Goal: Information Seeking & Learning: Learn about a topic

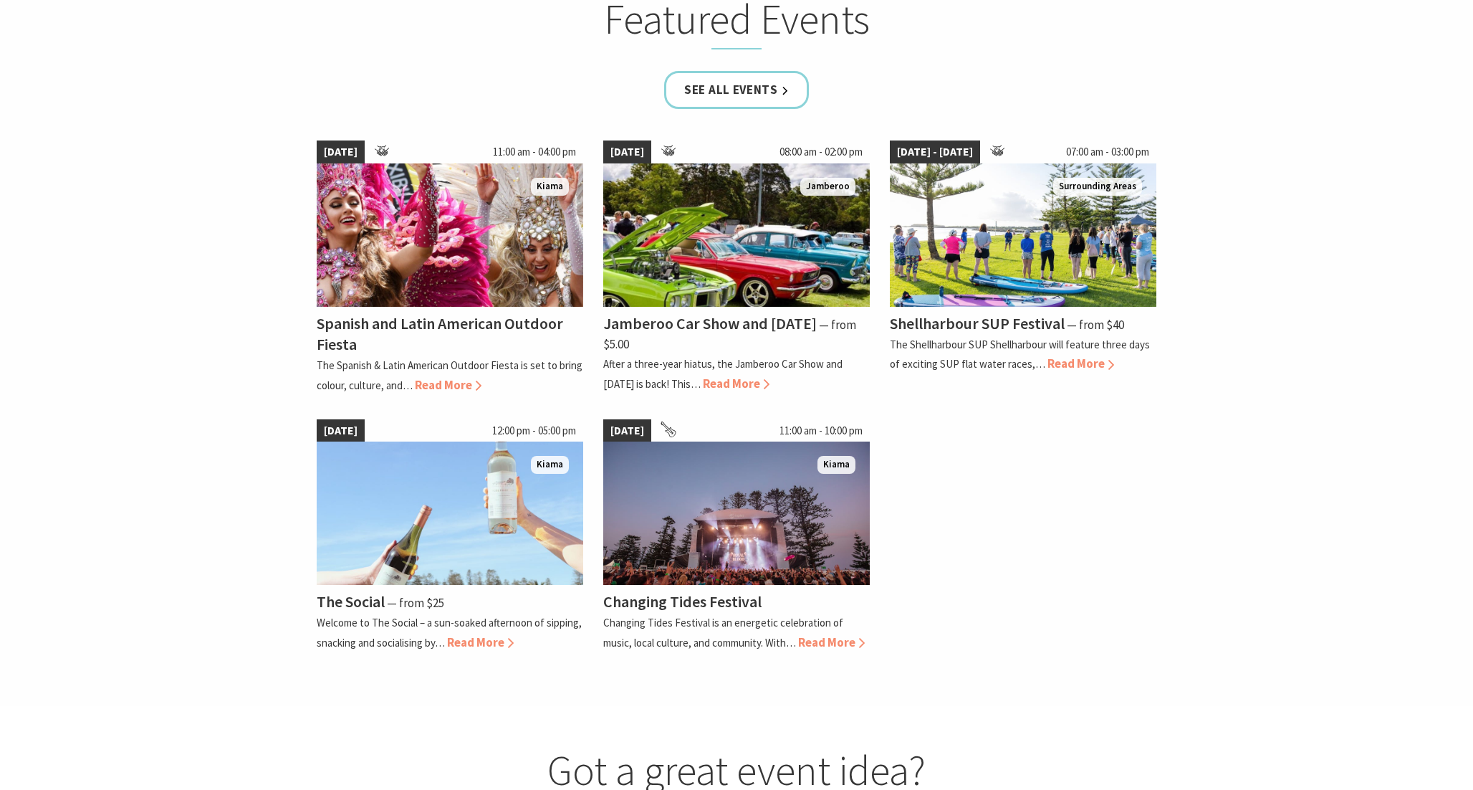
scroll to position [1044, 0]
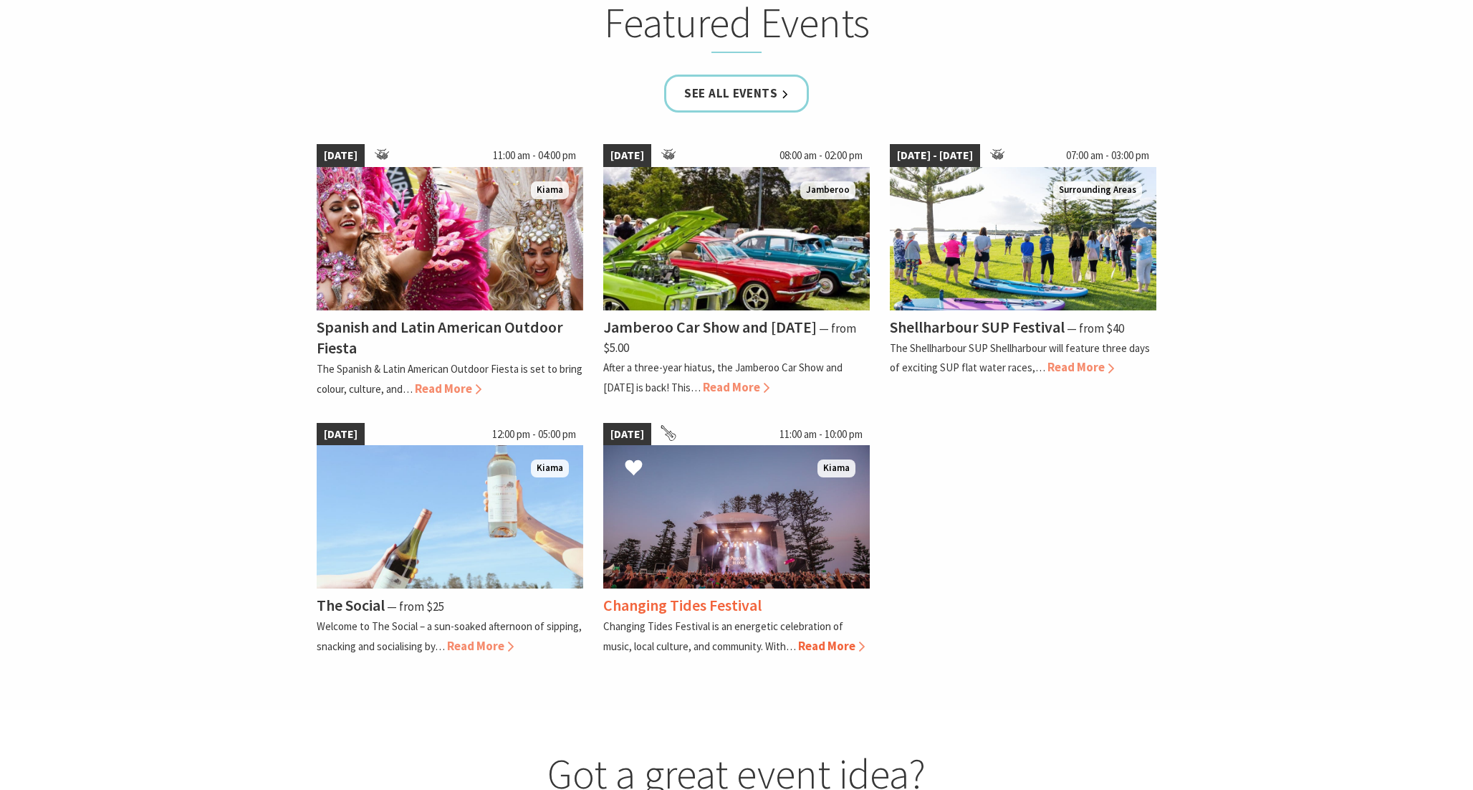
click at [717, 584] on img at bounding box center [736, 516] width 267 height 143
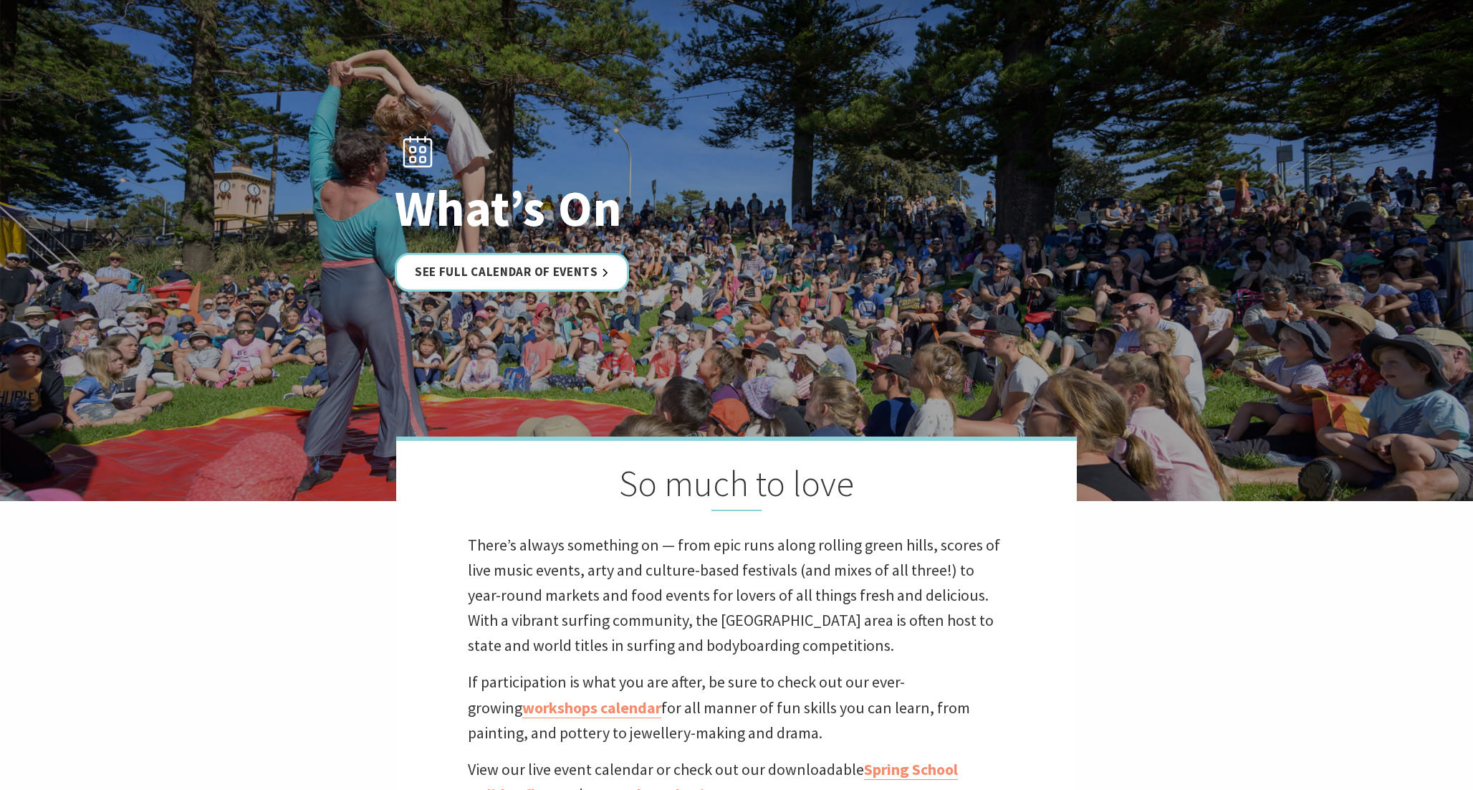
scroll to position [0, 0]
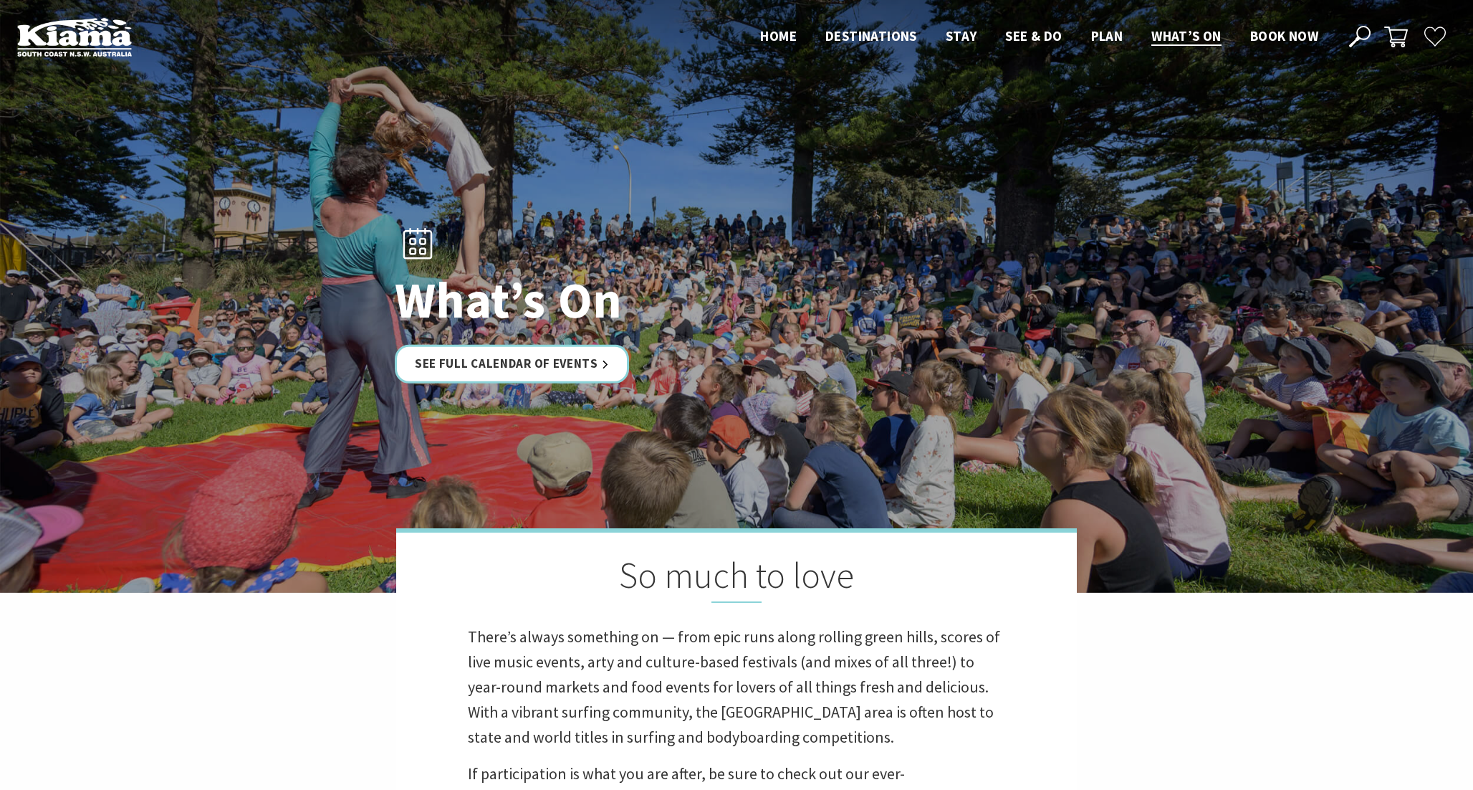
click at [1108, 21] on header "Open Nav Close Nav Home Destinations Towns & Villages Kiama Gerringong Gerroa J…" at bounding box center [736, 37] width 1473 height 74
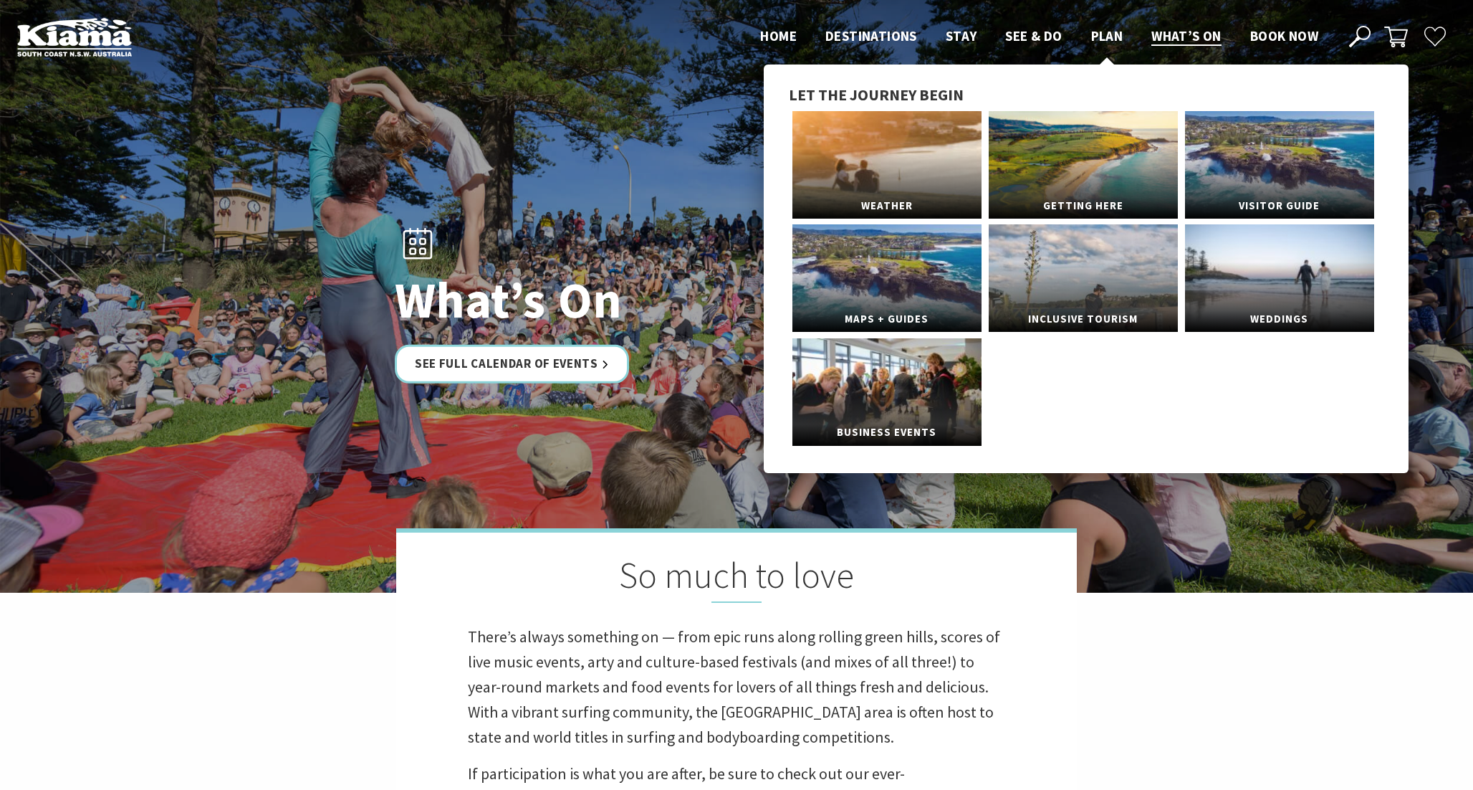
click at [1108, 32] on span "Plan" at bounding box center [1107, 35] width 32 height 17
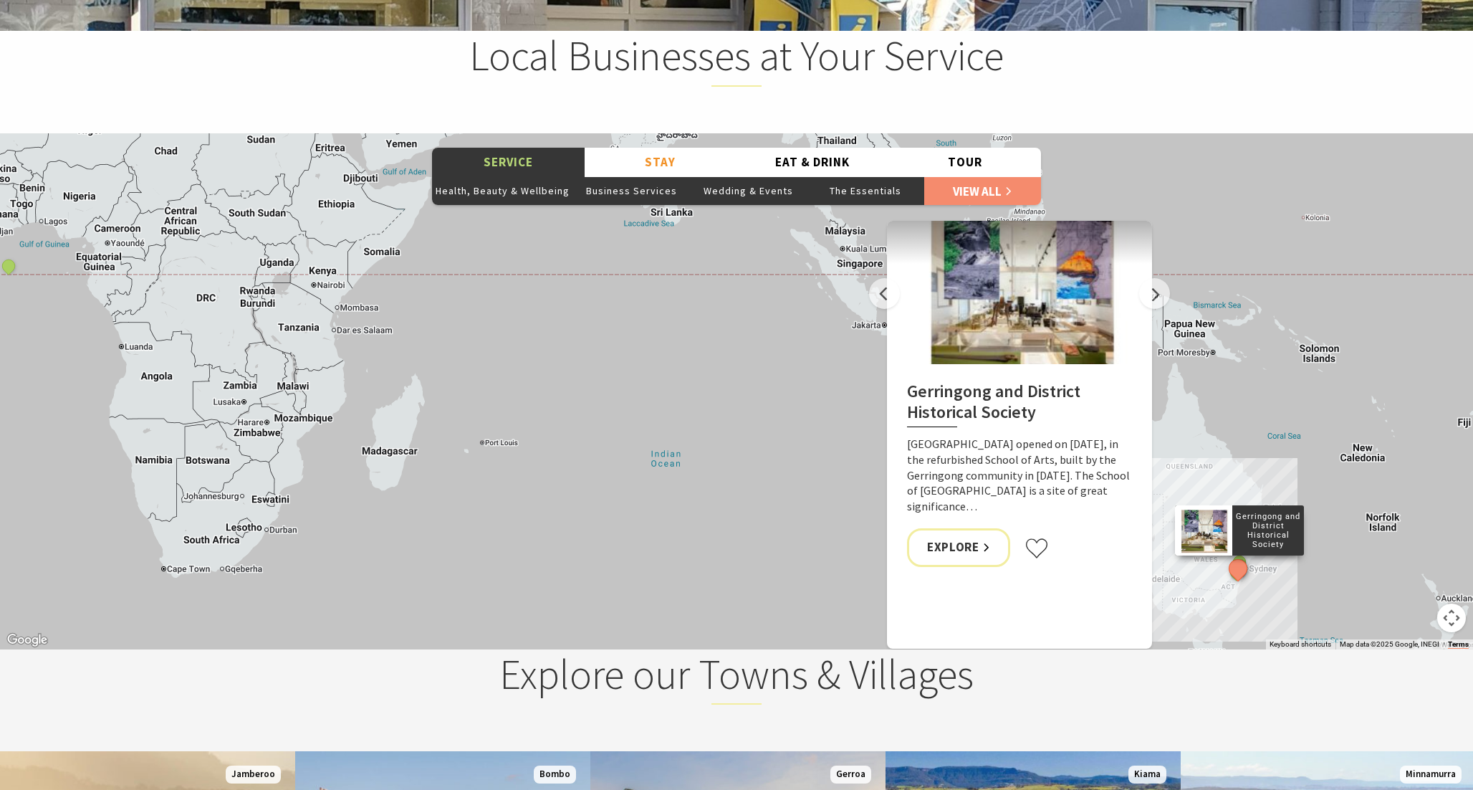
scroll to position [1770, 0]
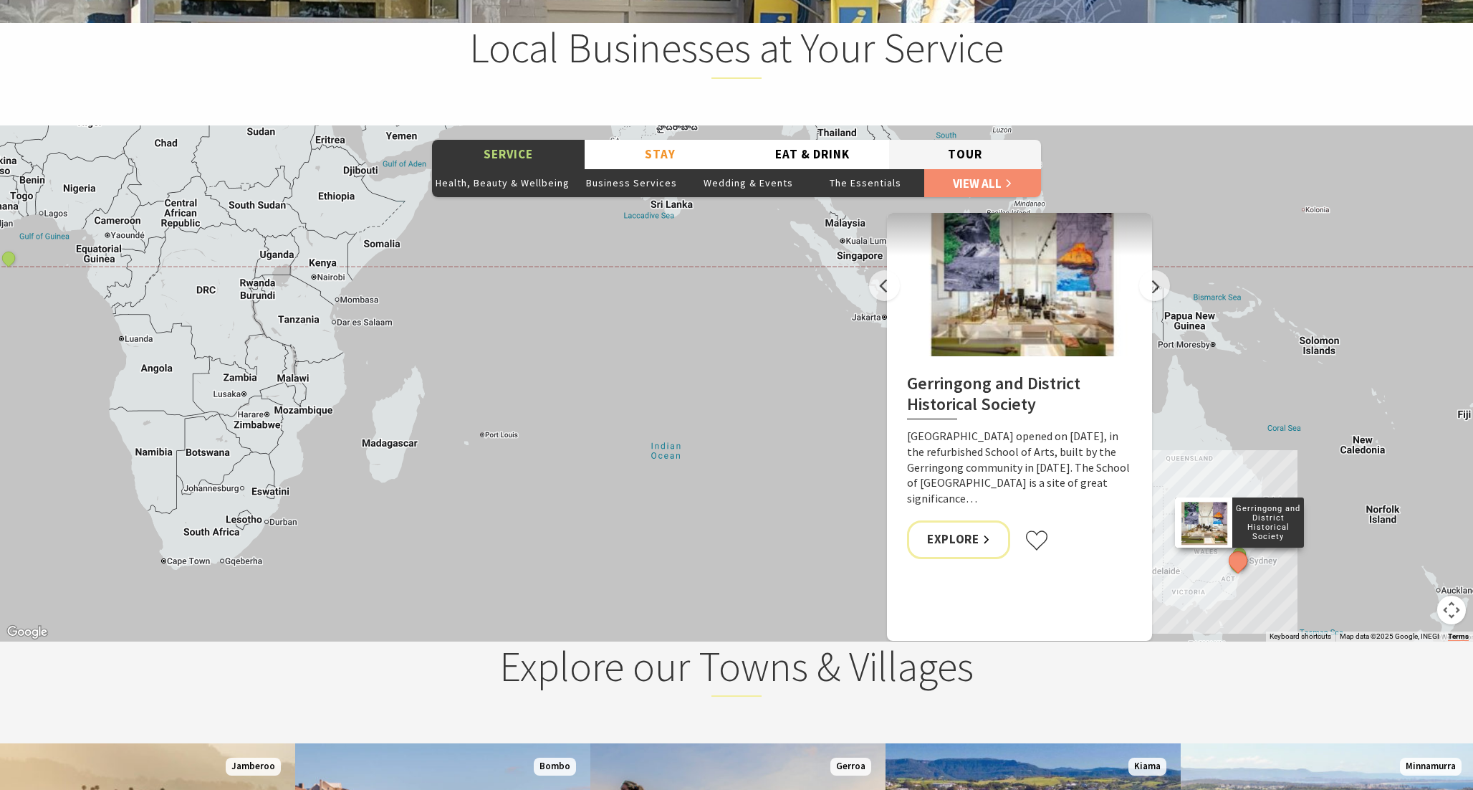
click at [1007, 154] on button "Tour" at bounding box center [965, 154] width 153 height 29
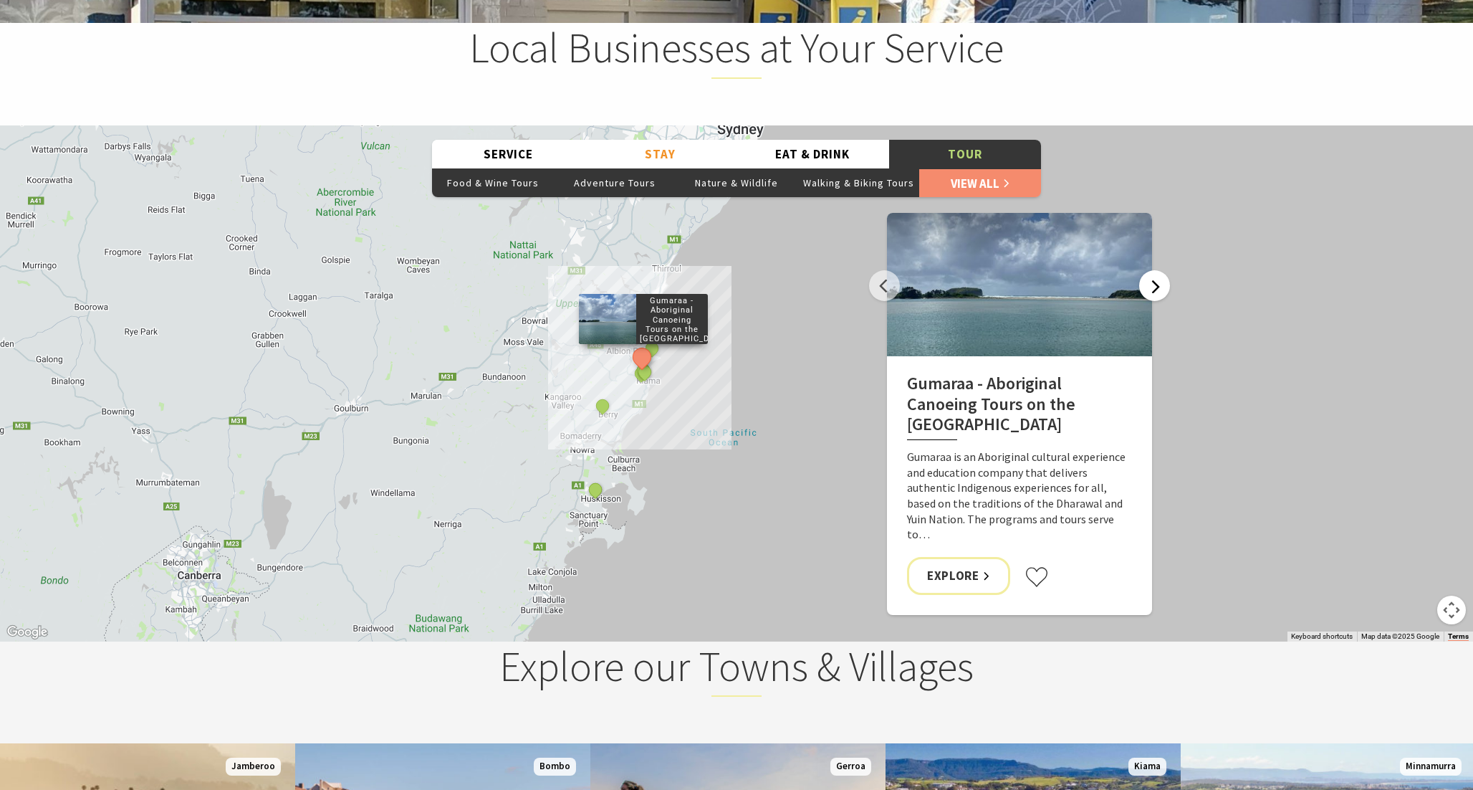
click at [1149, 301] on button "Next" at bounding box center [1154, 285] width 31 height 31
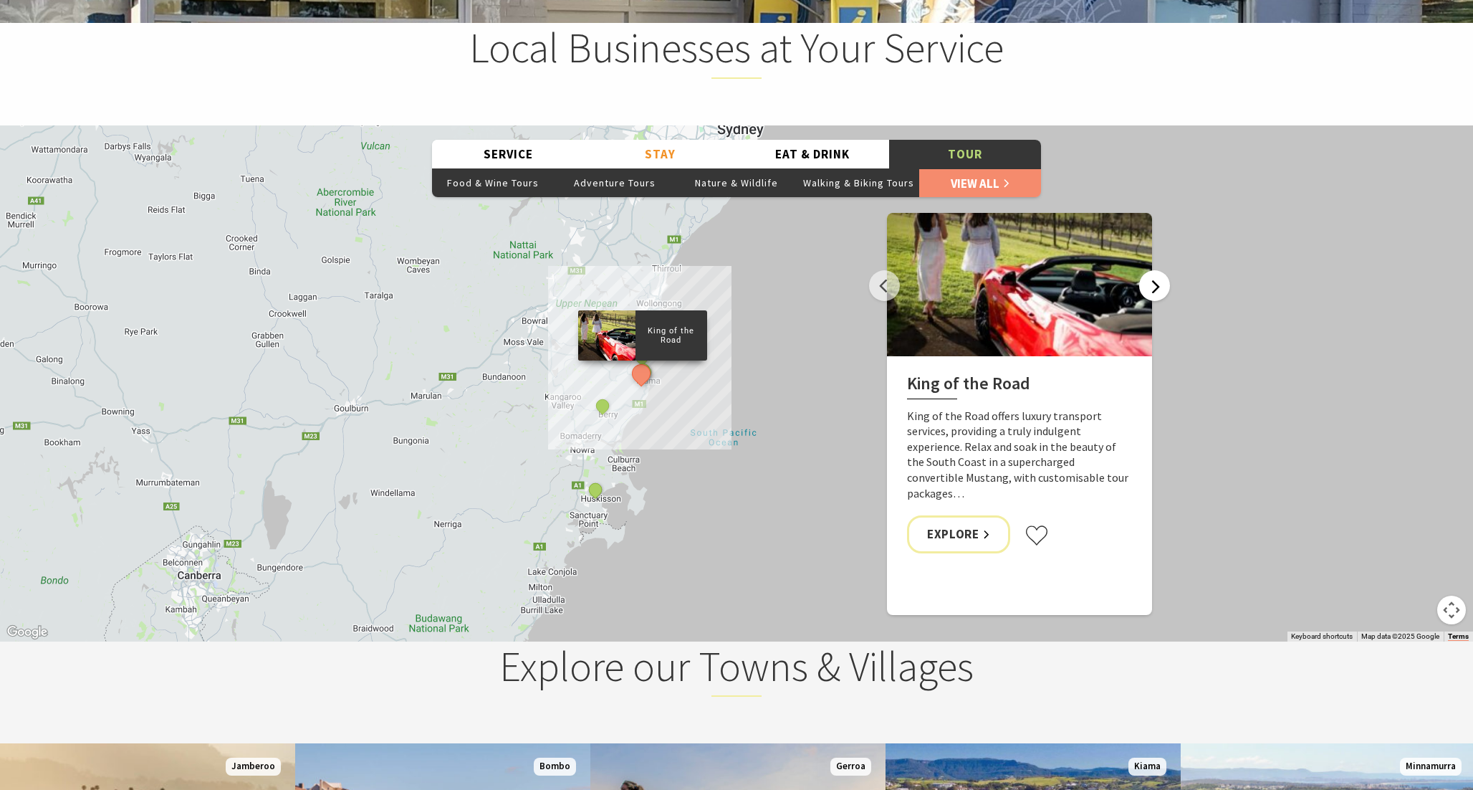
click at [1149, 301] on button "Next" at bounding box center [1154, 285] width 31 height 31
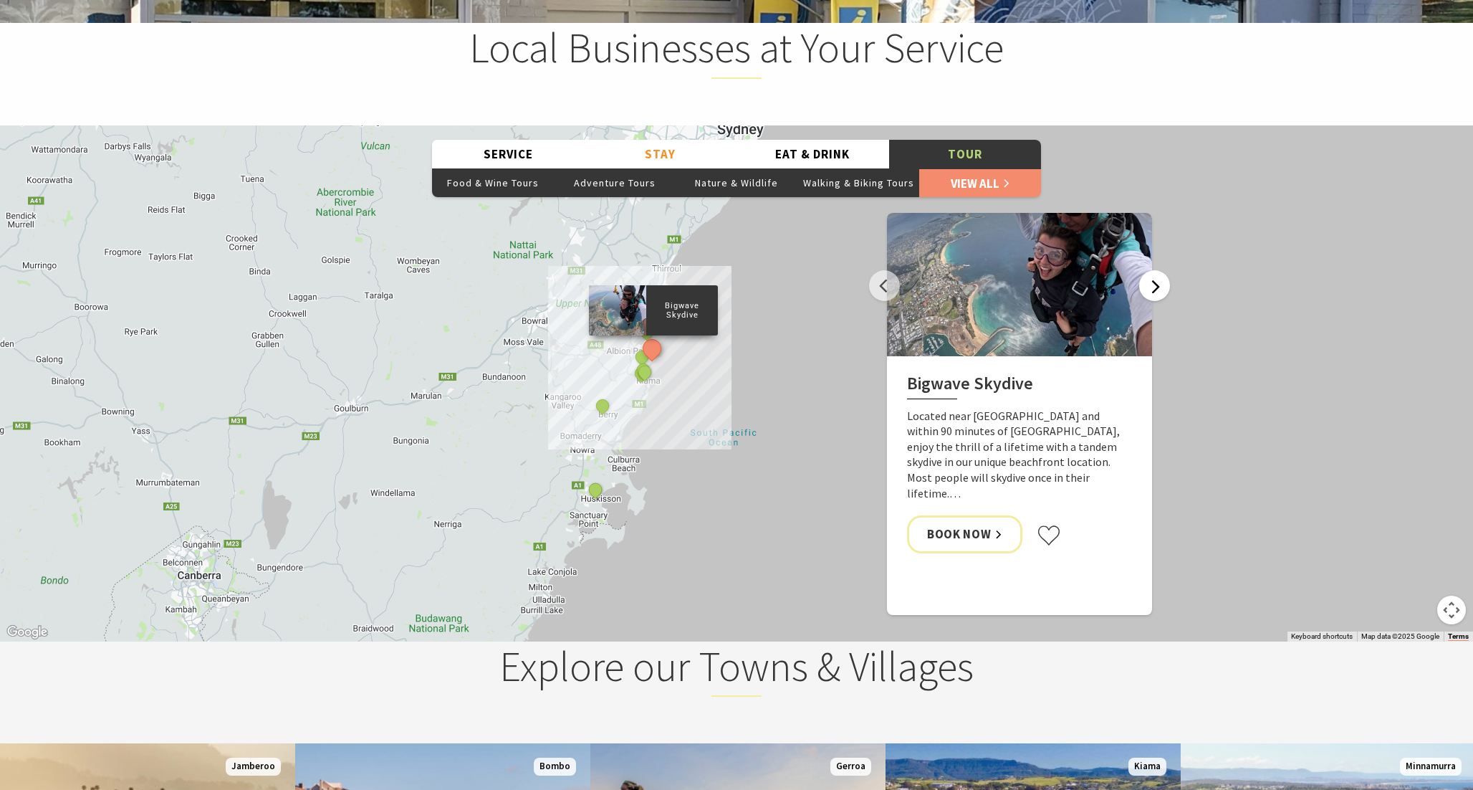
click at [1149, 301] on button "Next" at bounding box center [1154, 285] width 31 height 31
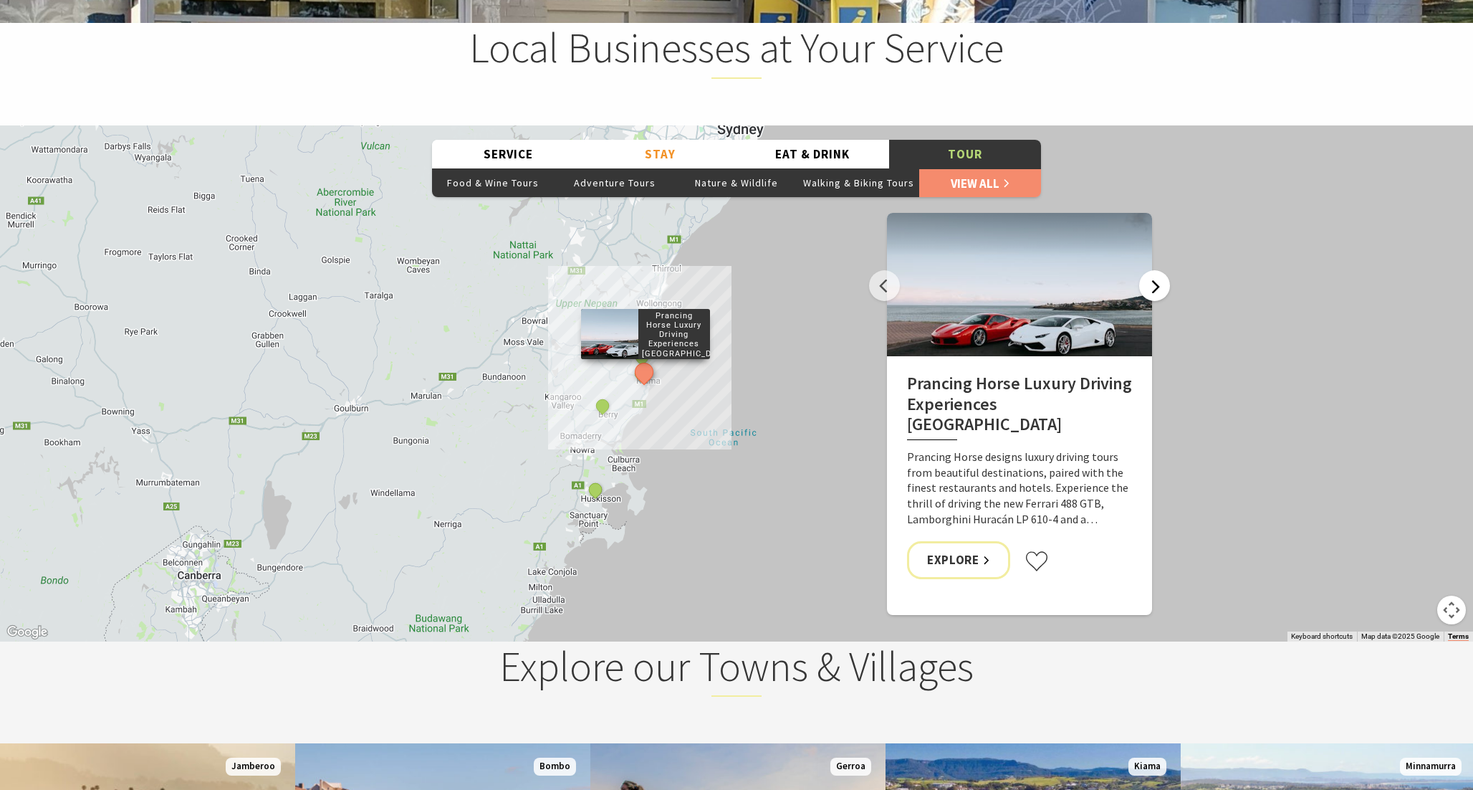
click at [1149, 301] on button "Next" at bounding box center [1154, 285] width 31 height 31
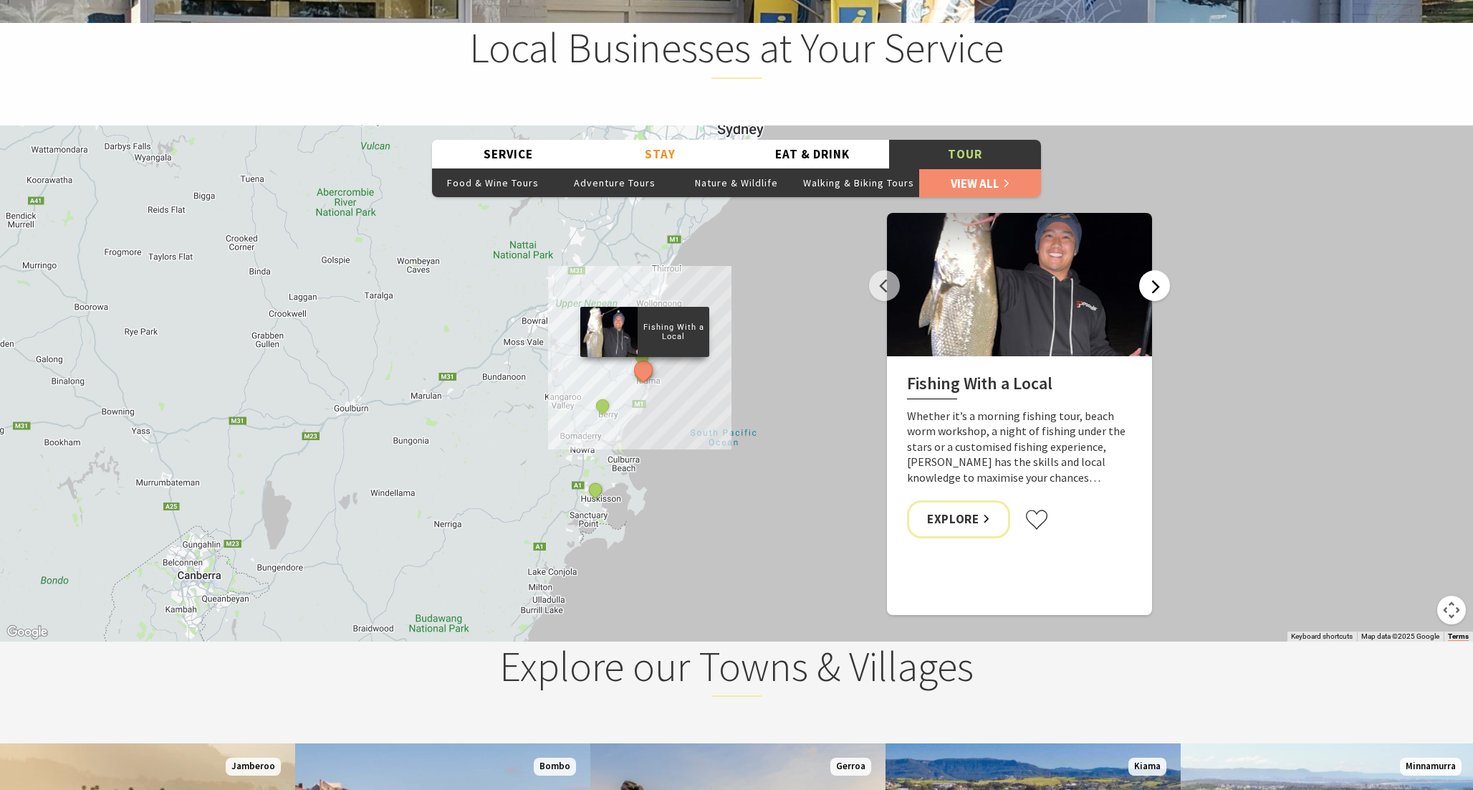
click at [1149, 301] on button "Next" at bounding box center [1154, 285] width 31 height 31
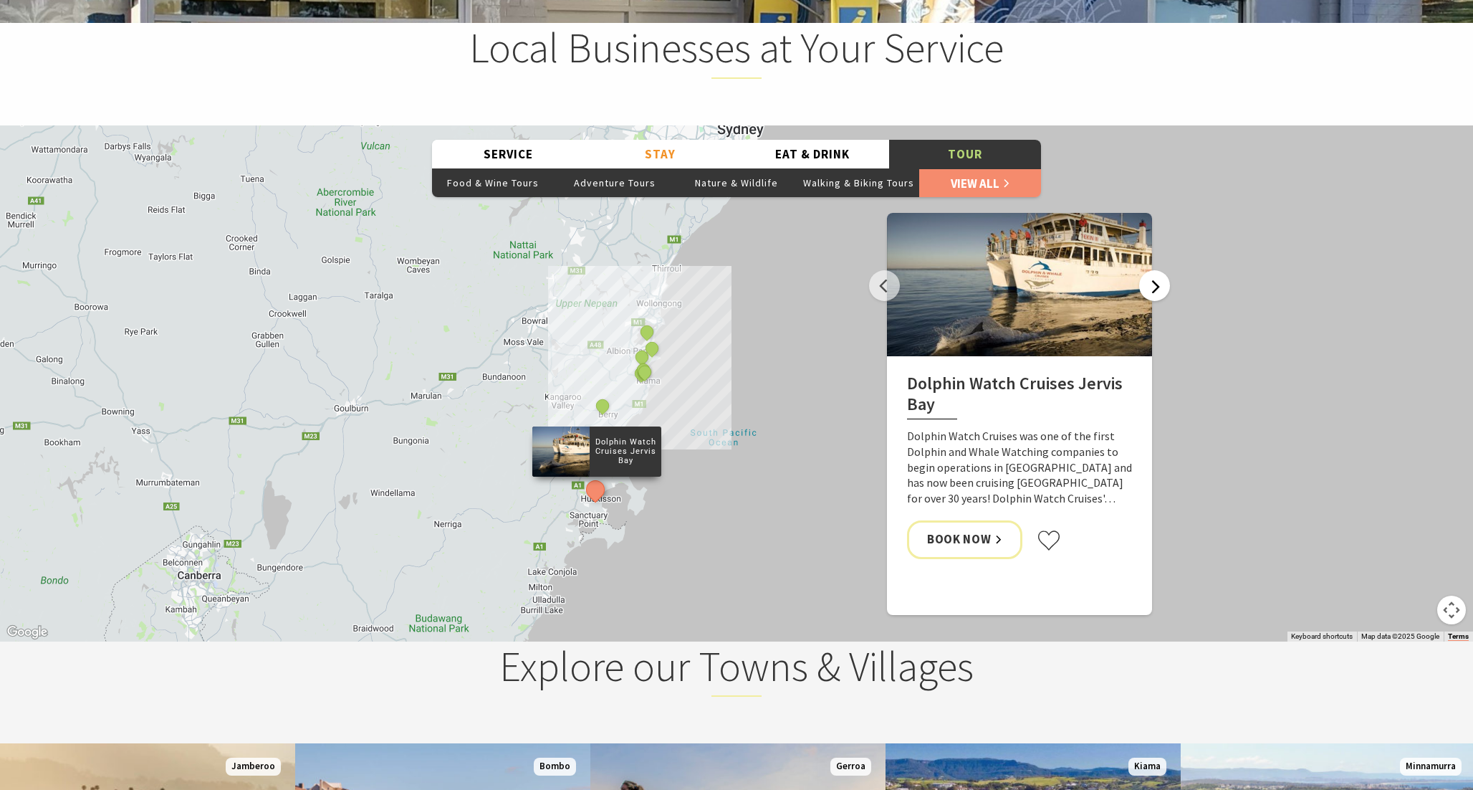
click at [1149, 301] on button "Next" at bounding box center [1154, 285] width 31 height 31
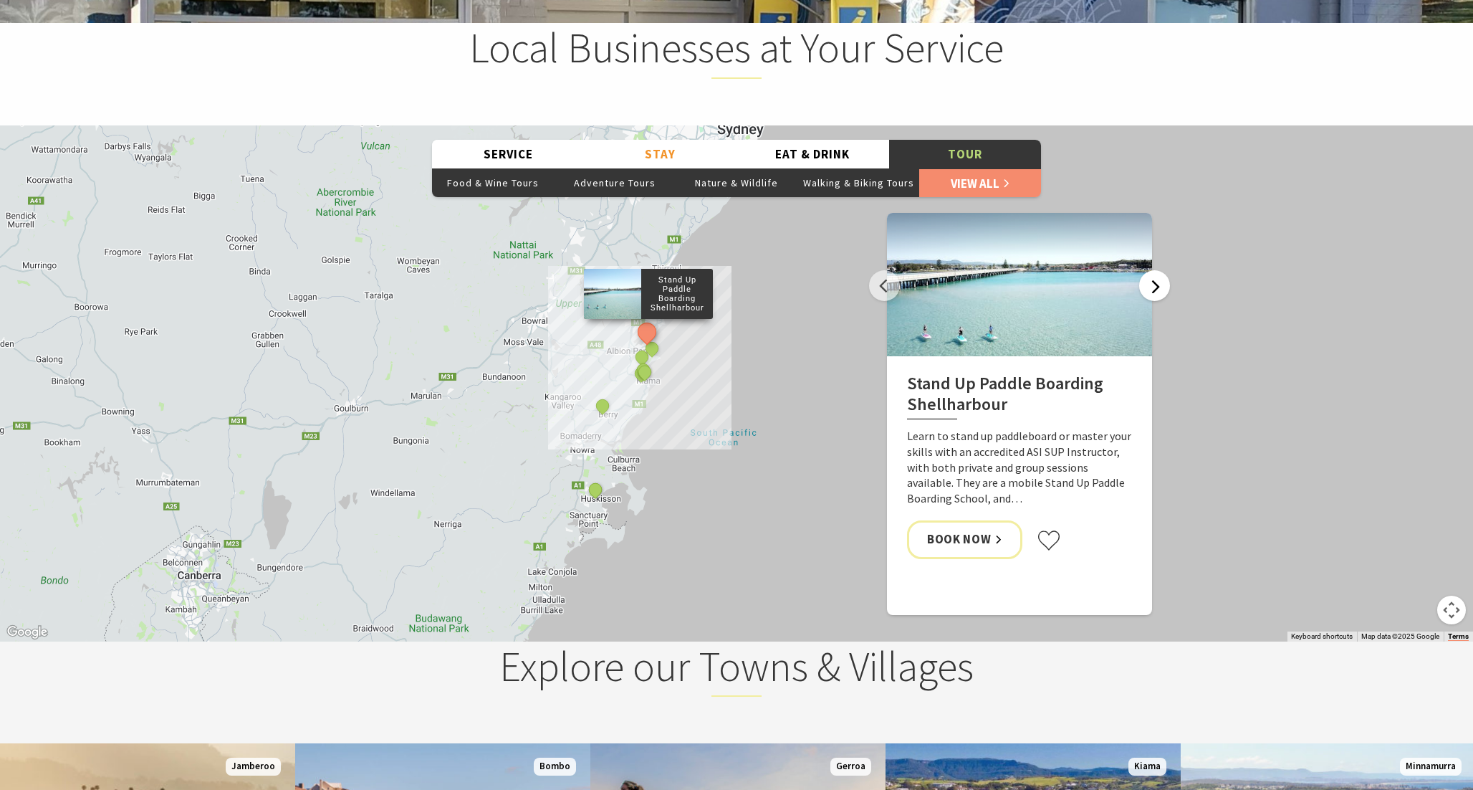
click at [1149, 301] on button "Next" at bounding box center [1154, 285] width 31 height 31
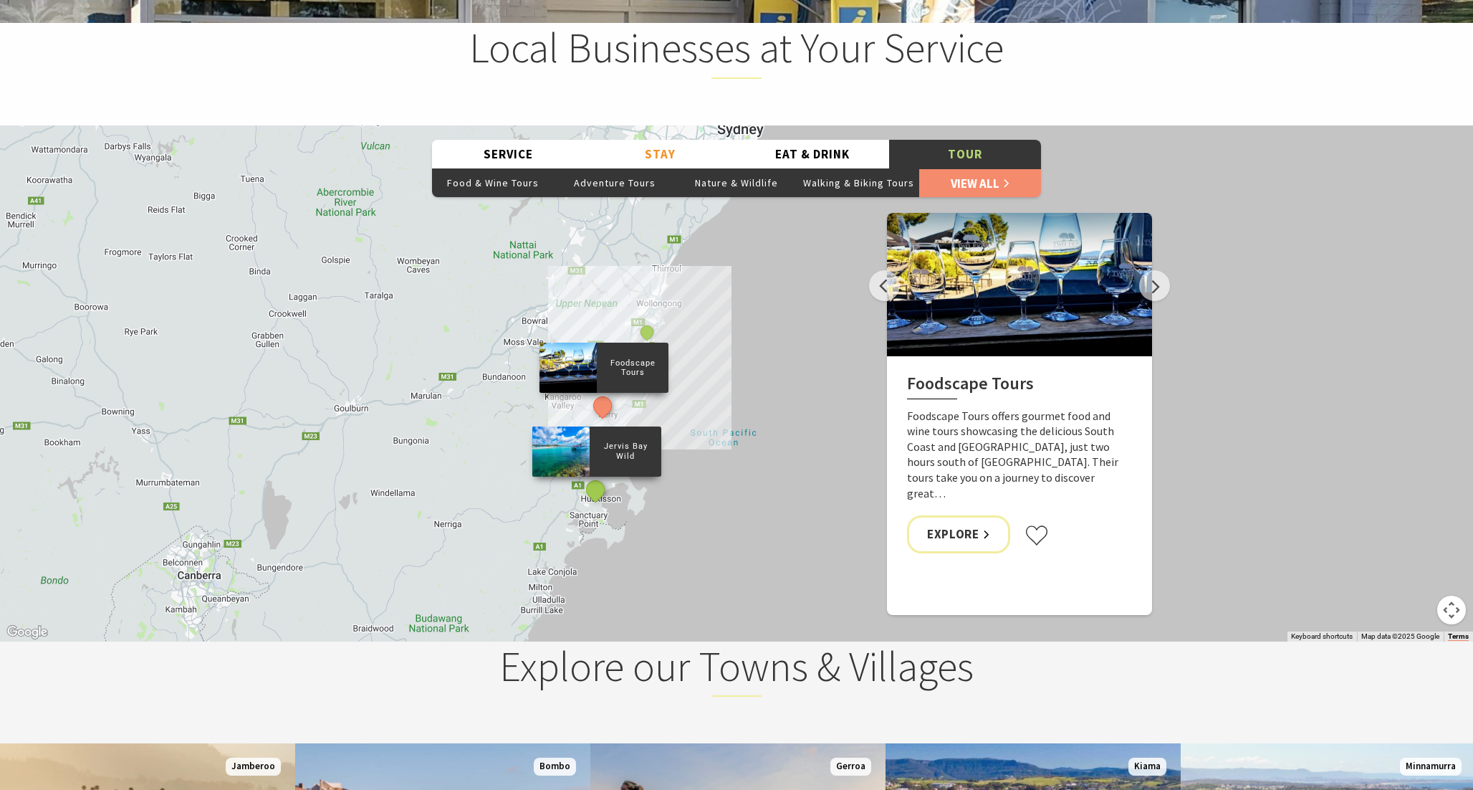
click at [596, 500] on button "See detail about Jervis Bay Wild" at bounding box center [596, 489] width 27 height 27
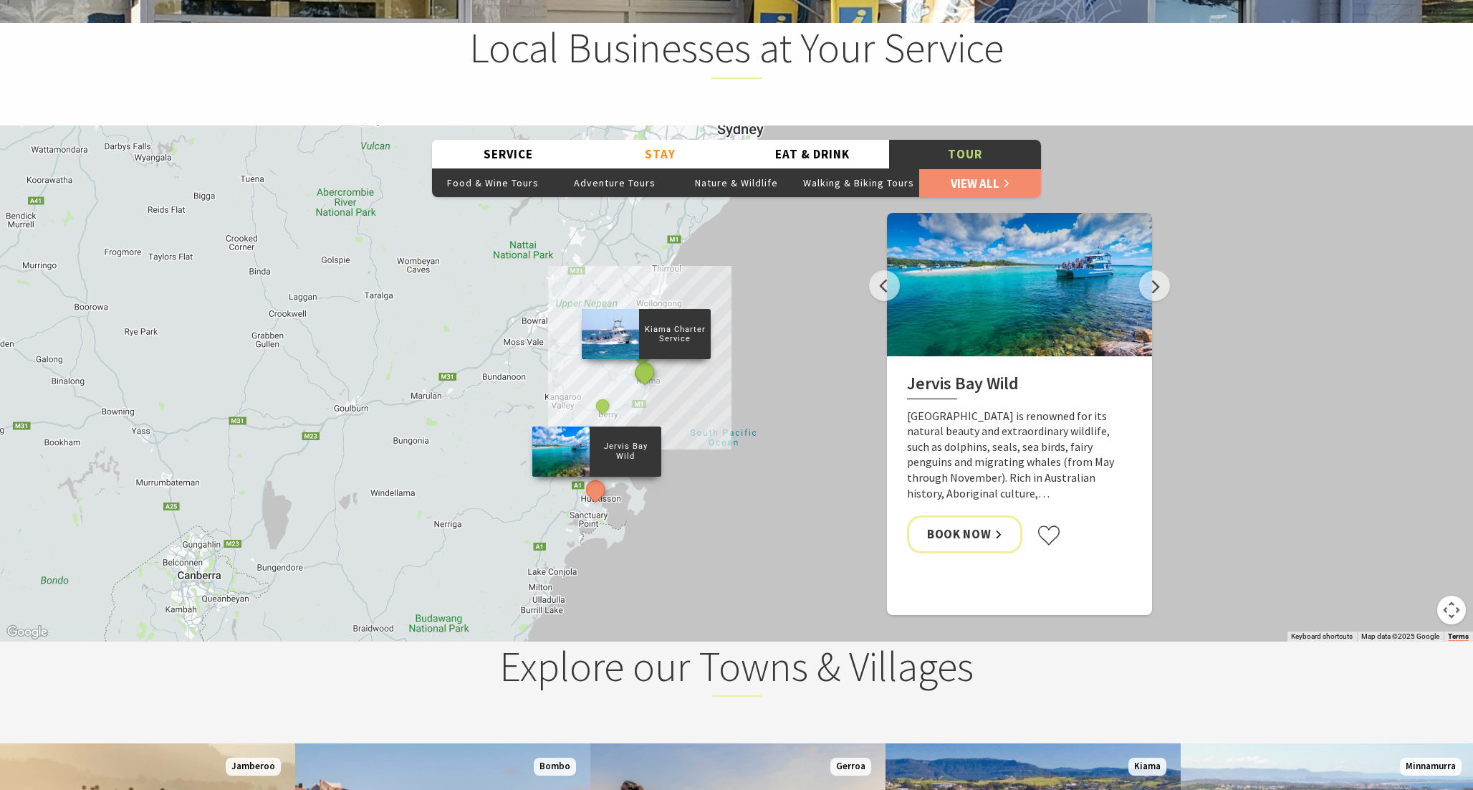
click at [641, 385] on button "See detail about Kiama Charter Service" at bounding box center [645, 372] width 27 height 27
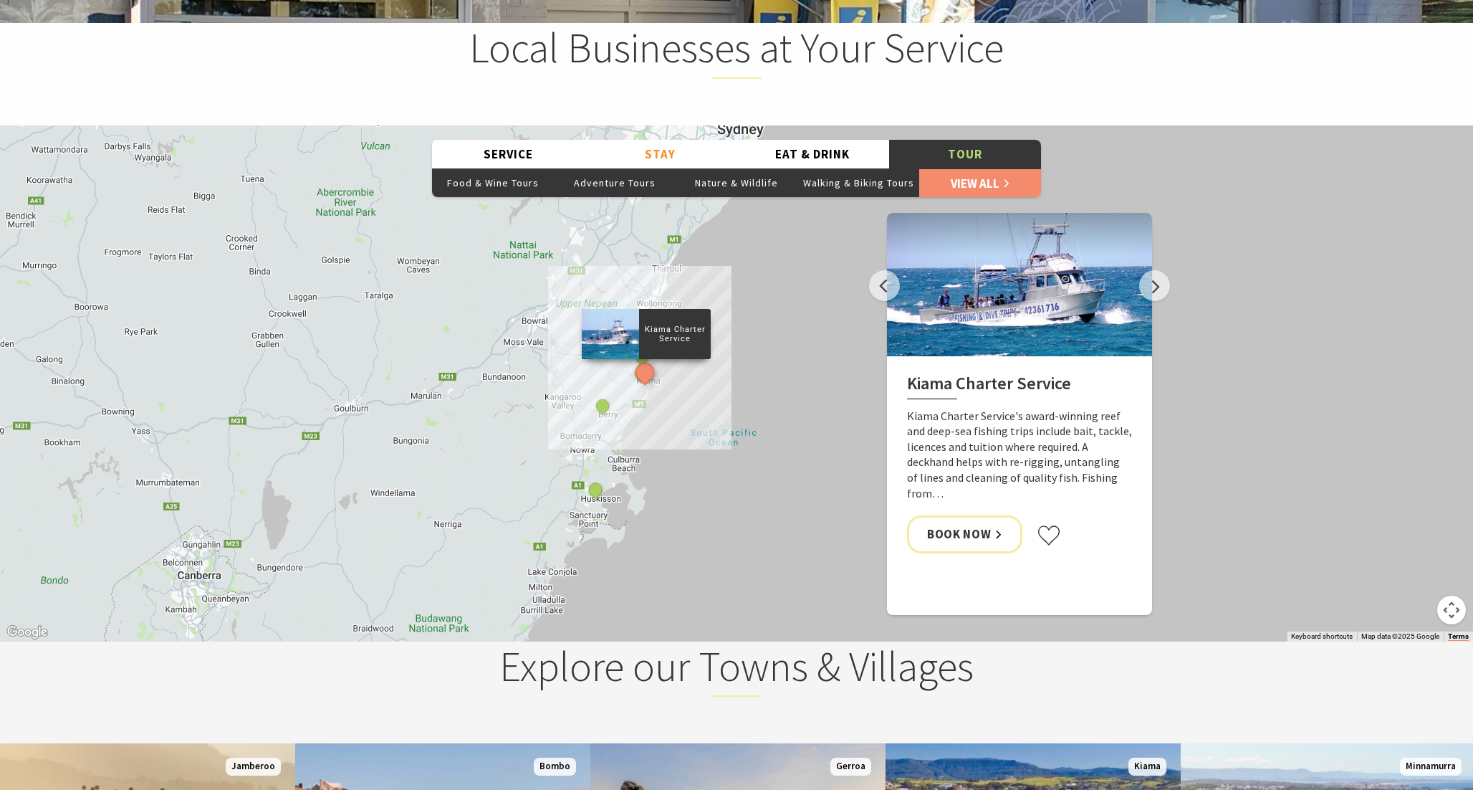
click at [760, 322] on div "Gumaraa - Aboriginal Canoeing Tours on the South Coast King of the Road Bigwave…" at bounding box center [736, 383] width 1473 height 516
click at [604, 418] on button "See detail about Foodscape Tours" at bounding box center [603, 405] width 27 height 27
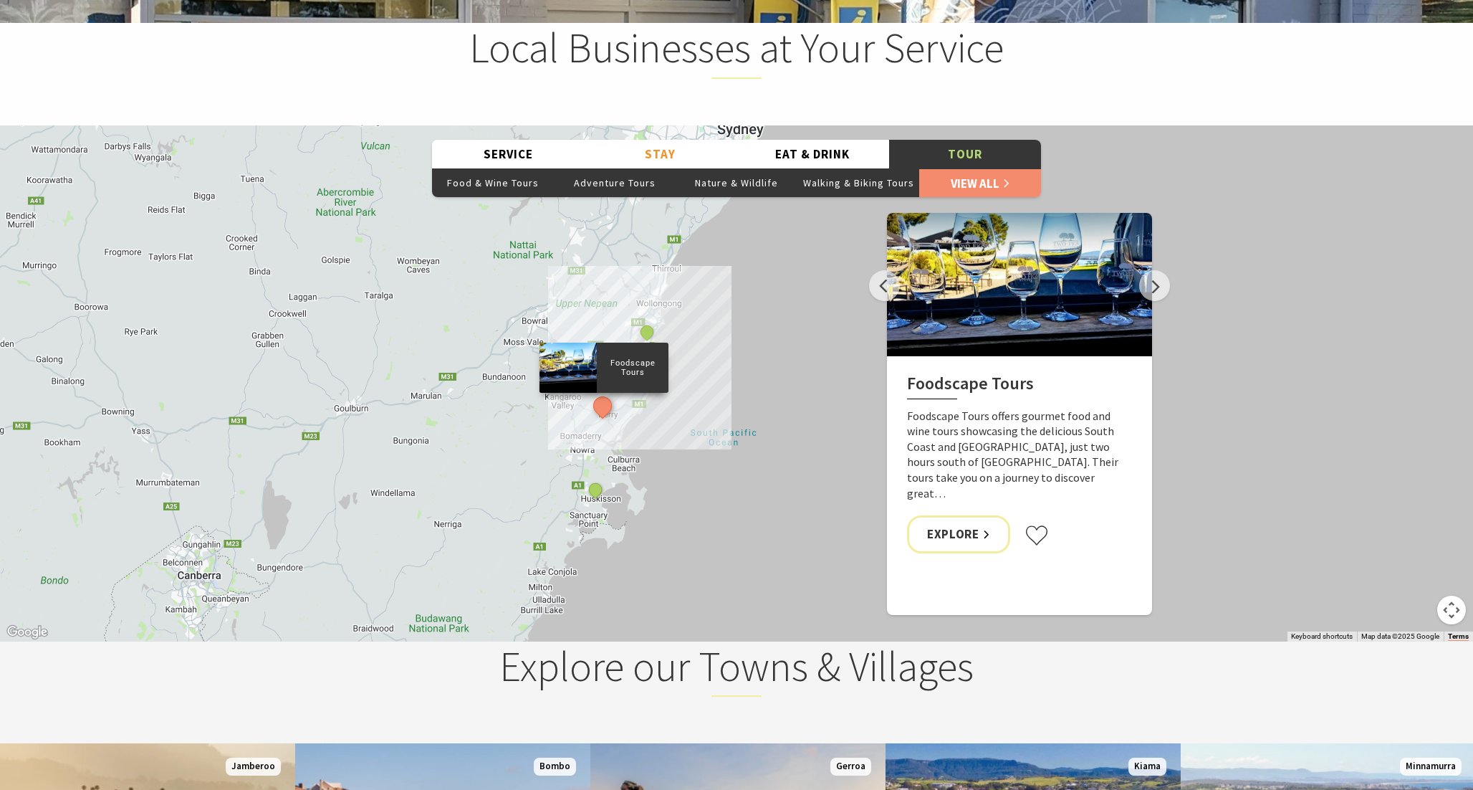
click at [1247, 231] on div "Gumaraa - Aboriginal Canoeing Tours on the South Coast King of the Road Bigwave…" at bounding box center [736, 383] width 1473 height 516
click at [509, 197] on button "Food & Wine Tours" at bounding box center [493, 182] width 122 height 29
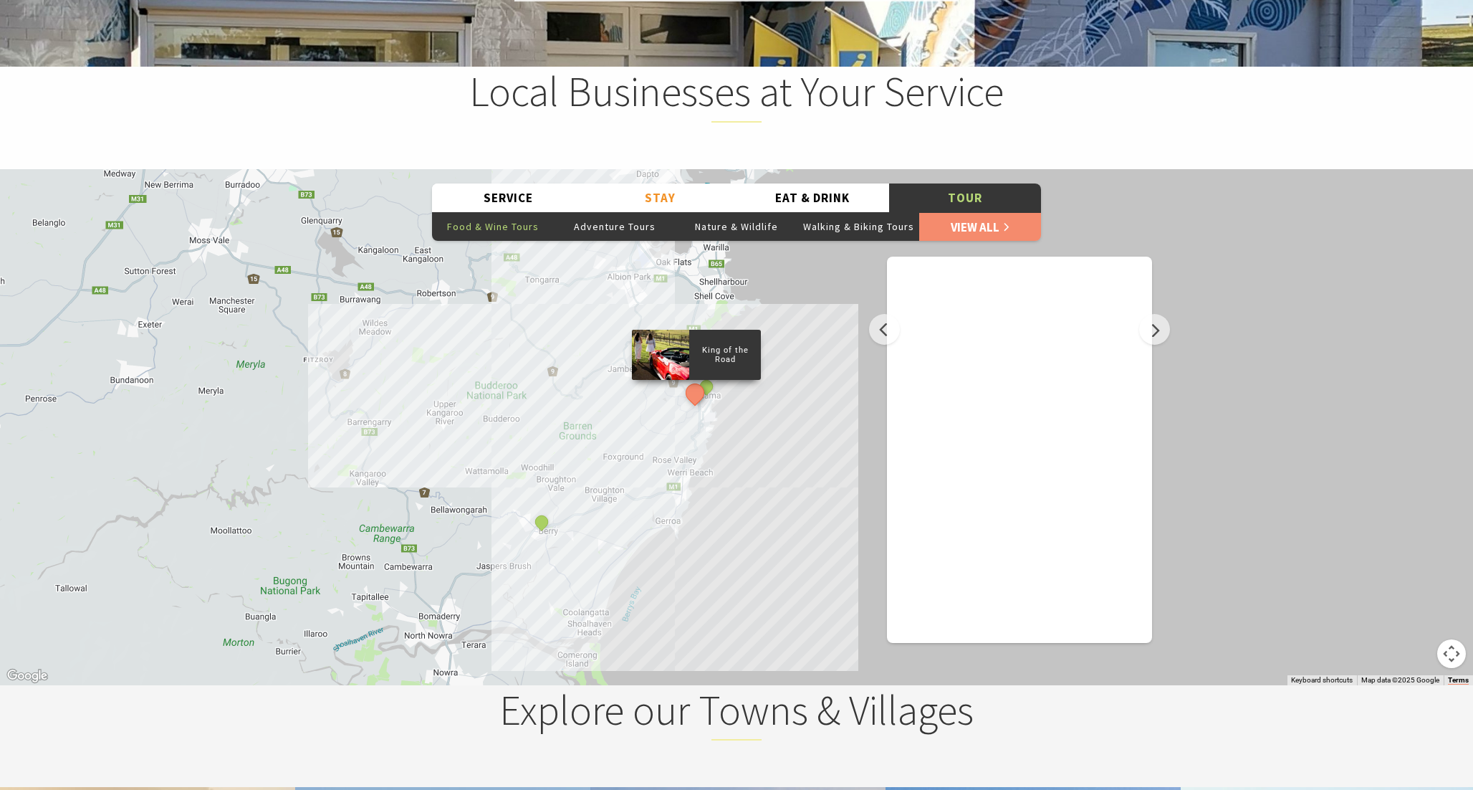
scroll to position [1786, 0]
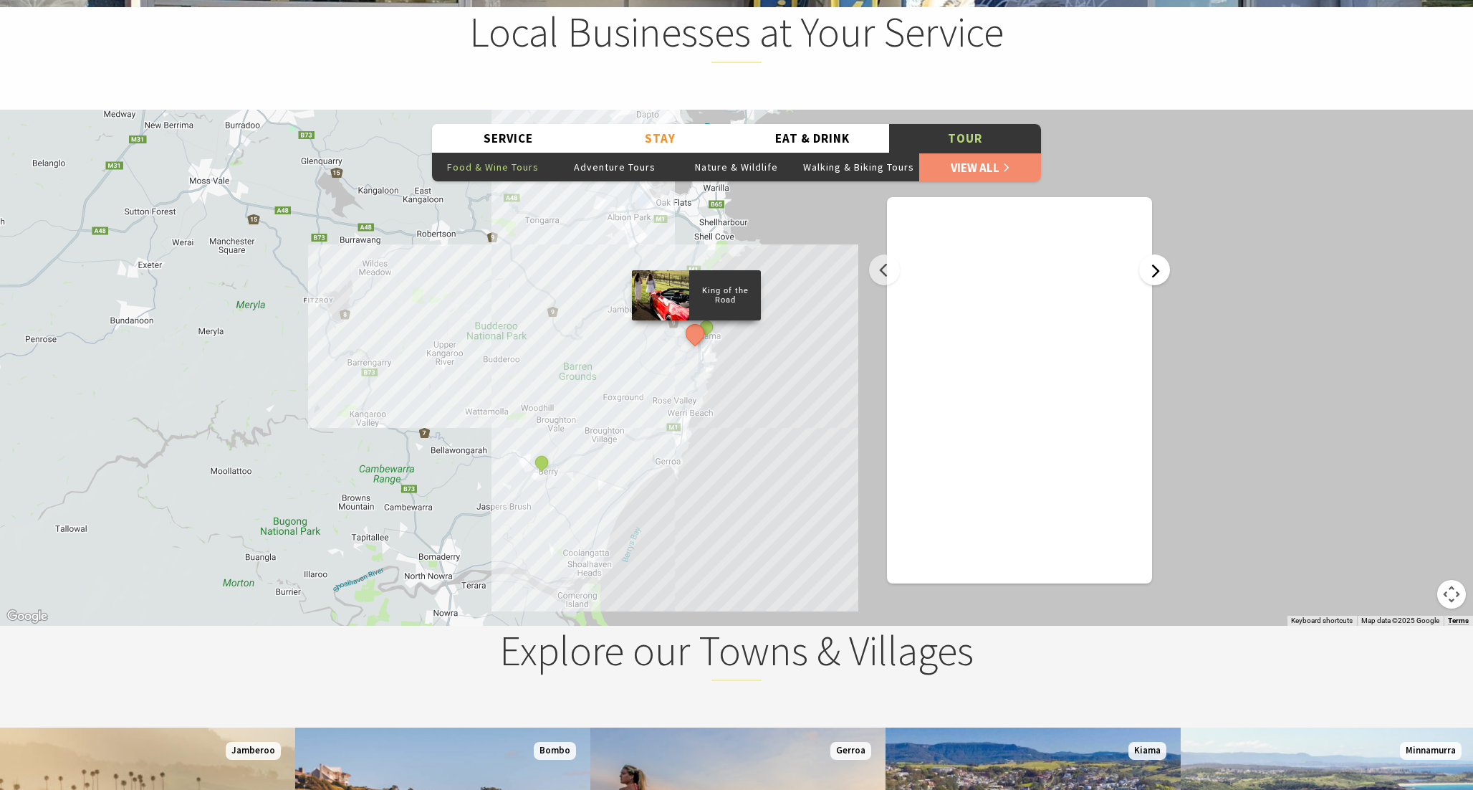
click at [1150, 284] on button "Next" at bounding box center [1154, 269] width 31 height 31
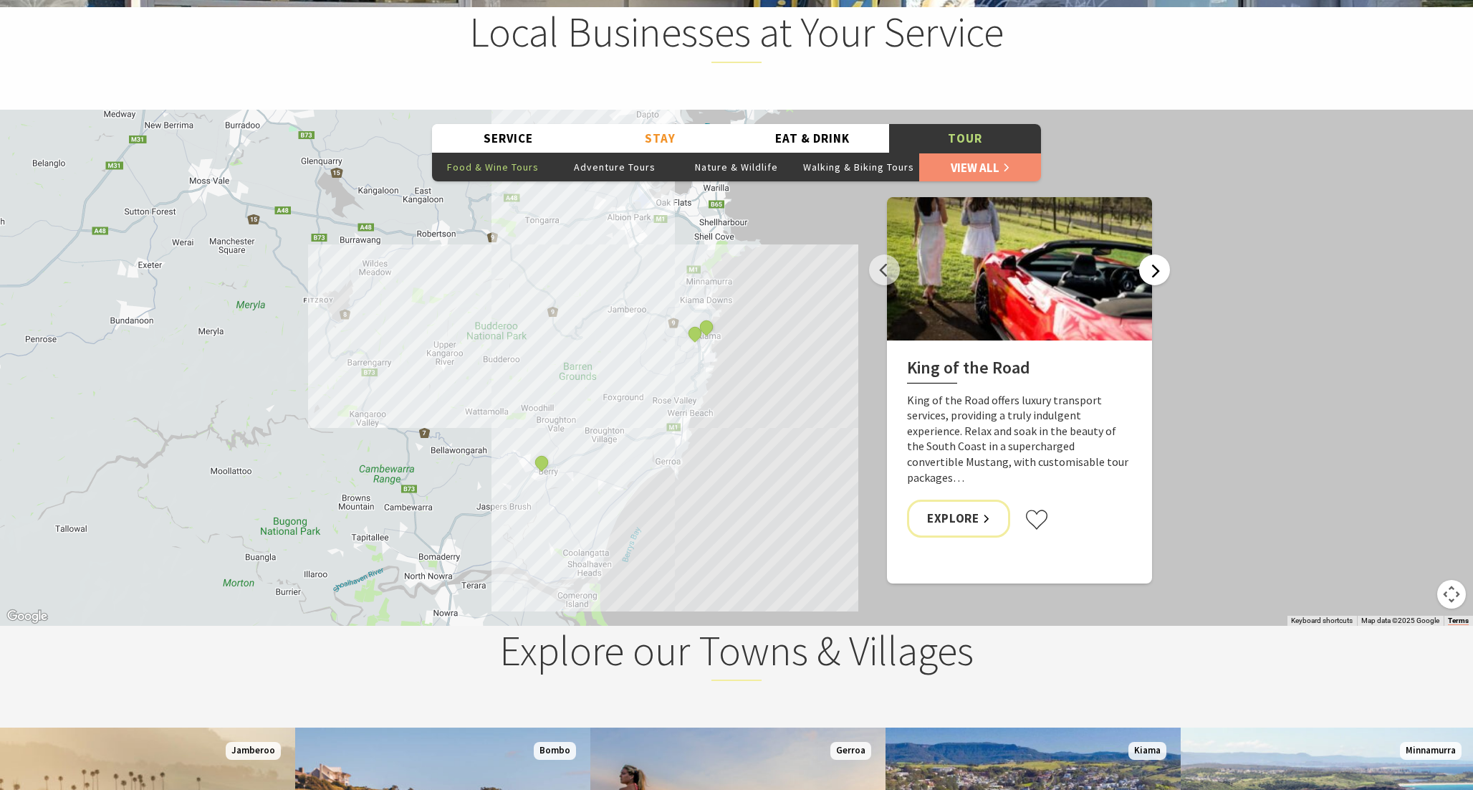
click at [1150, 284] on button "Next" at bounding box center [1154, 269] width 31 height 31
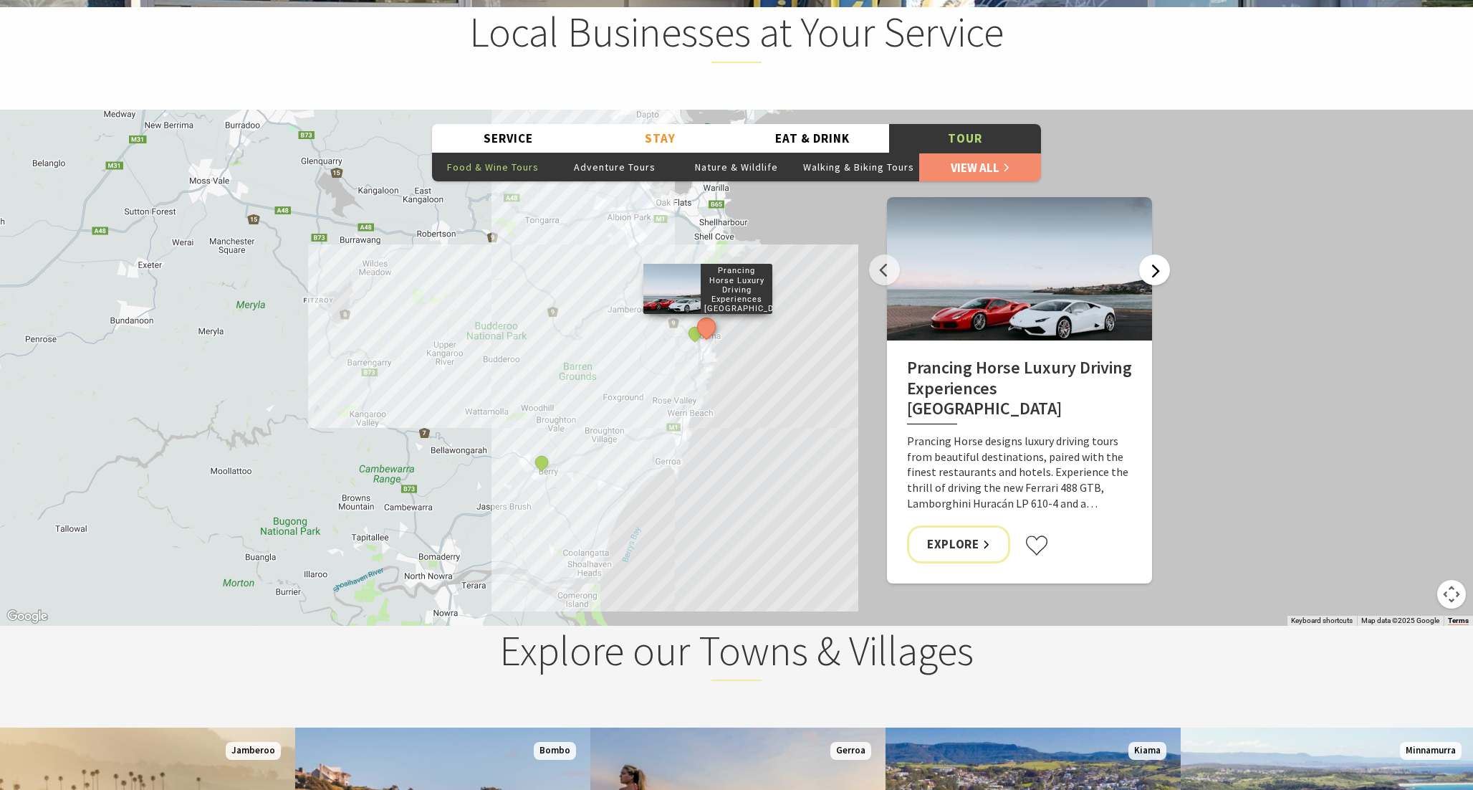
click at [1150, 284] on button "Next" at bounding box center [1154, 269] width 31 height 31
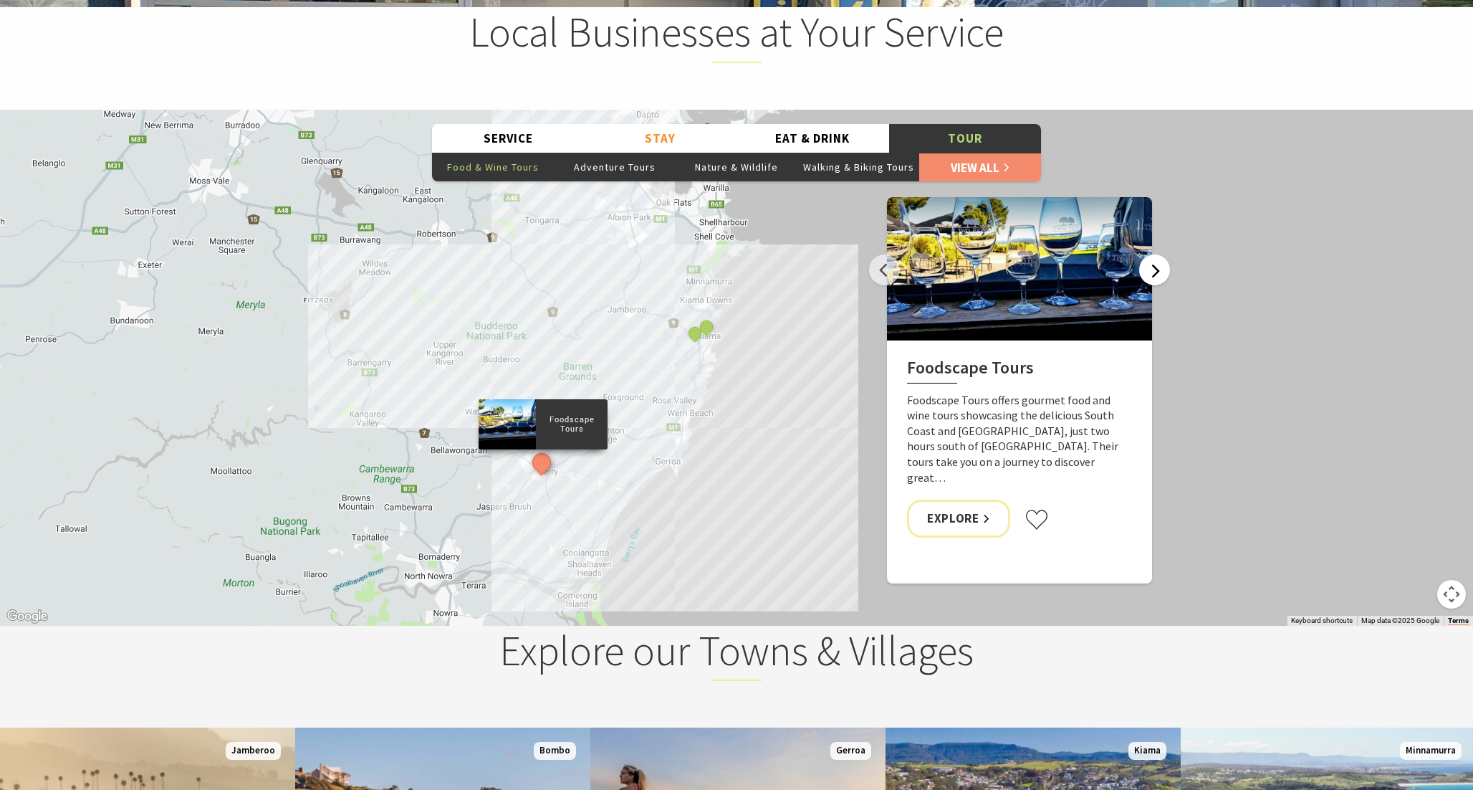
click at [1150, 284] on button "Next" at bounding box center [1154, 269] width 31 height 31
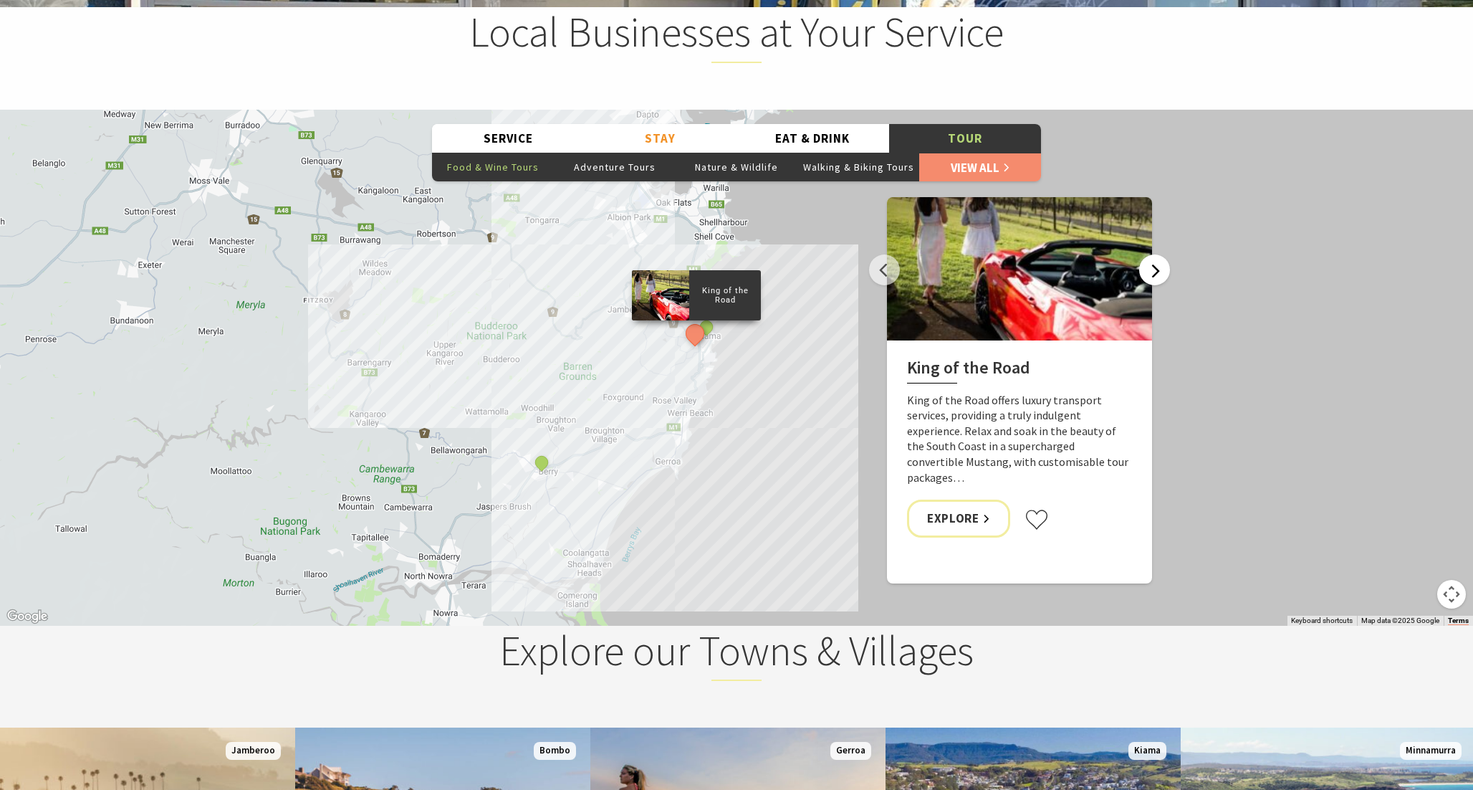
click at [1150, 284] on button "Next" at bounding box center [1154, 269] width 31 height 31
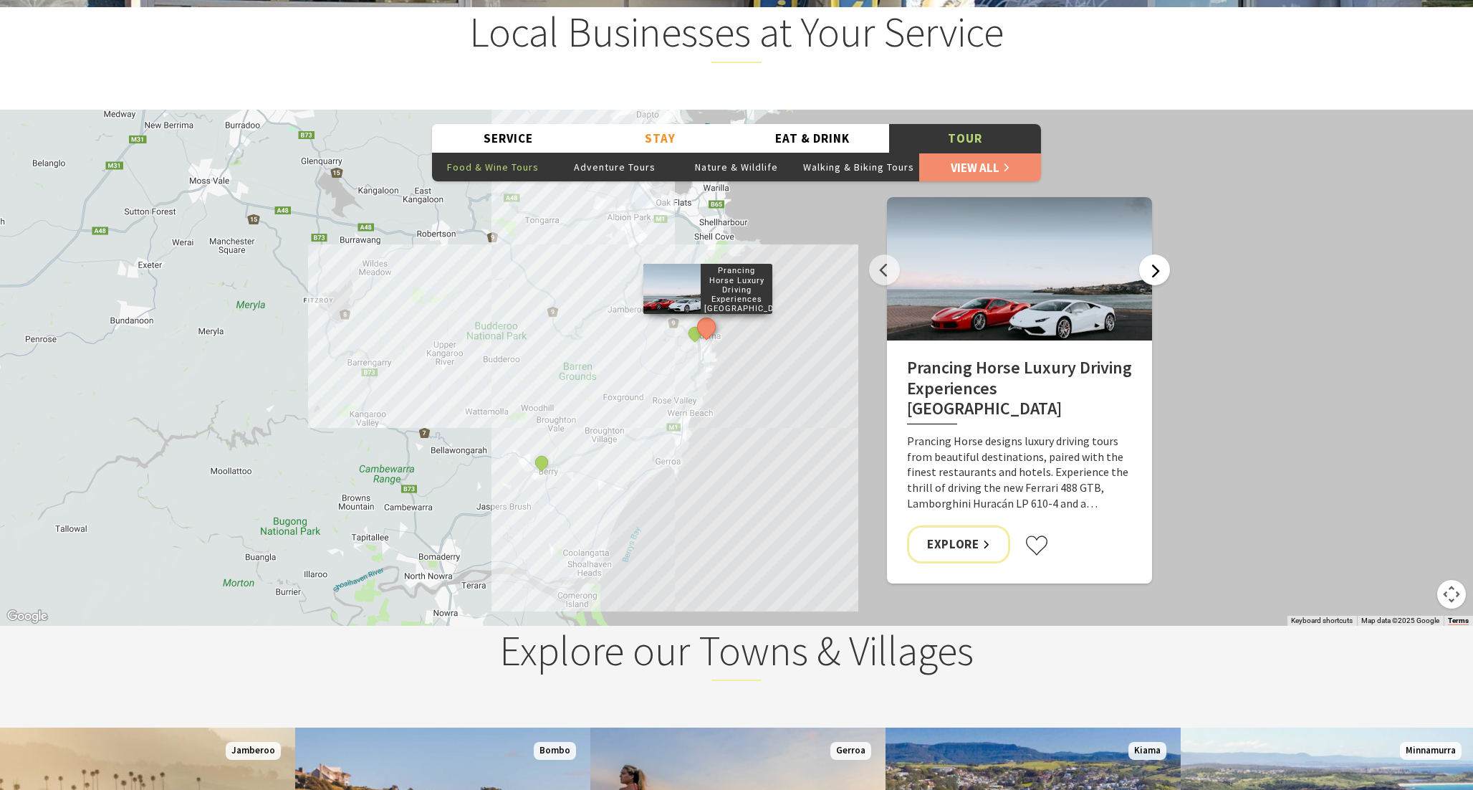
click at [1150, 284] on button "Next" at bounding box center [1154, 269] width 31 height 31
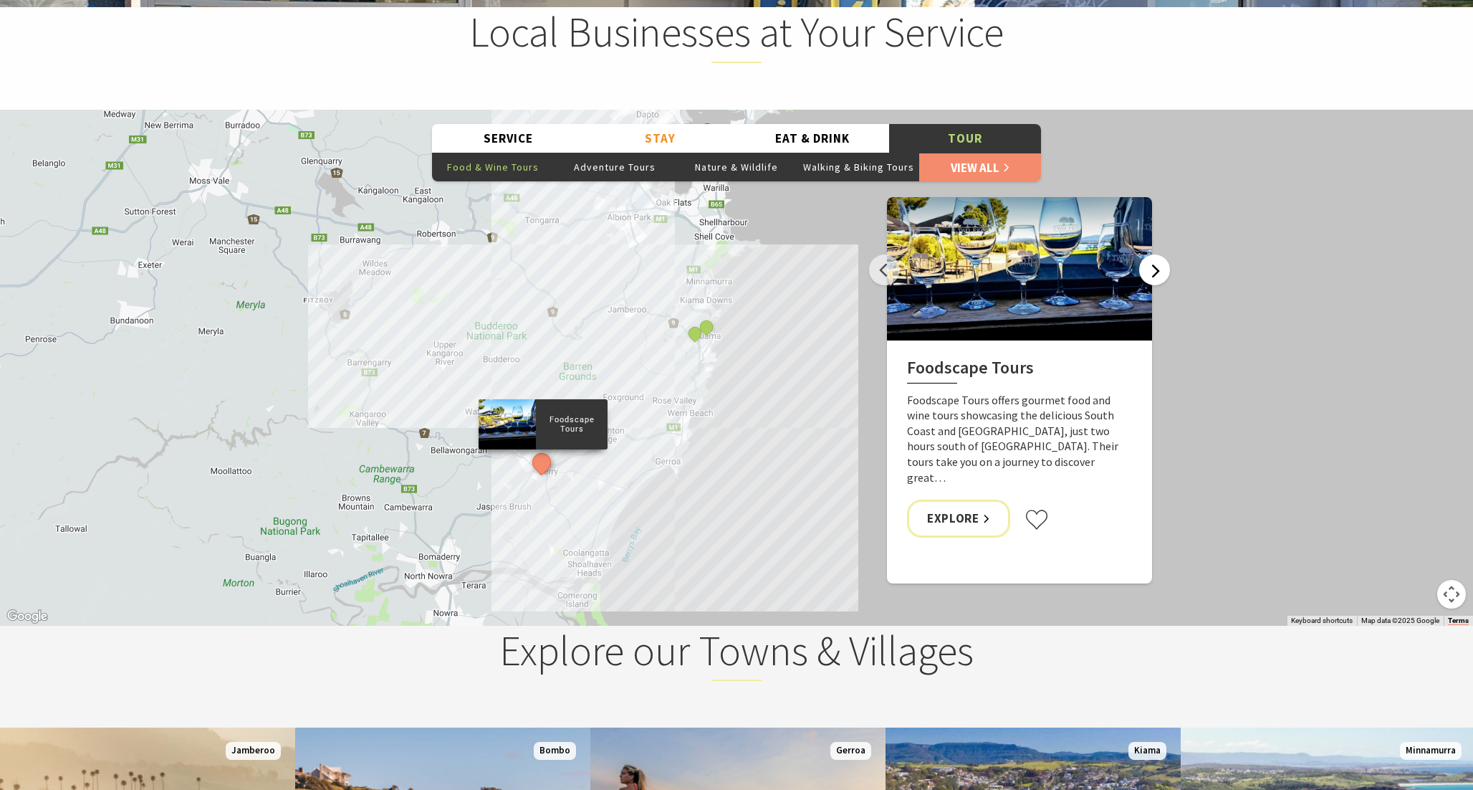
click at [1150, 284] on button "Next" at bounding box center [1154, 269] width 31 height 31
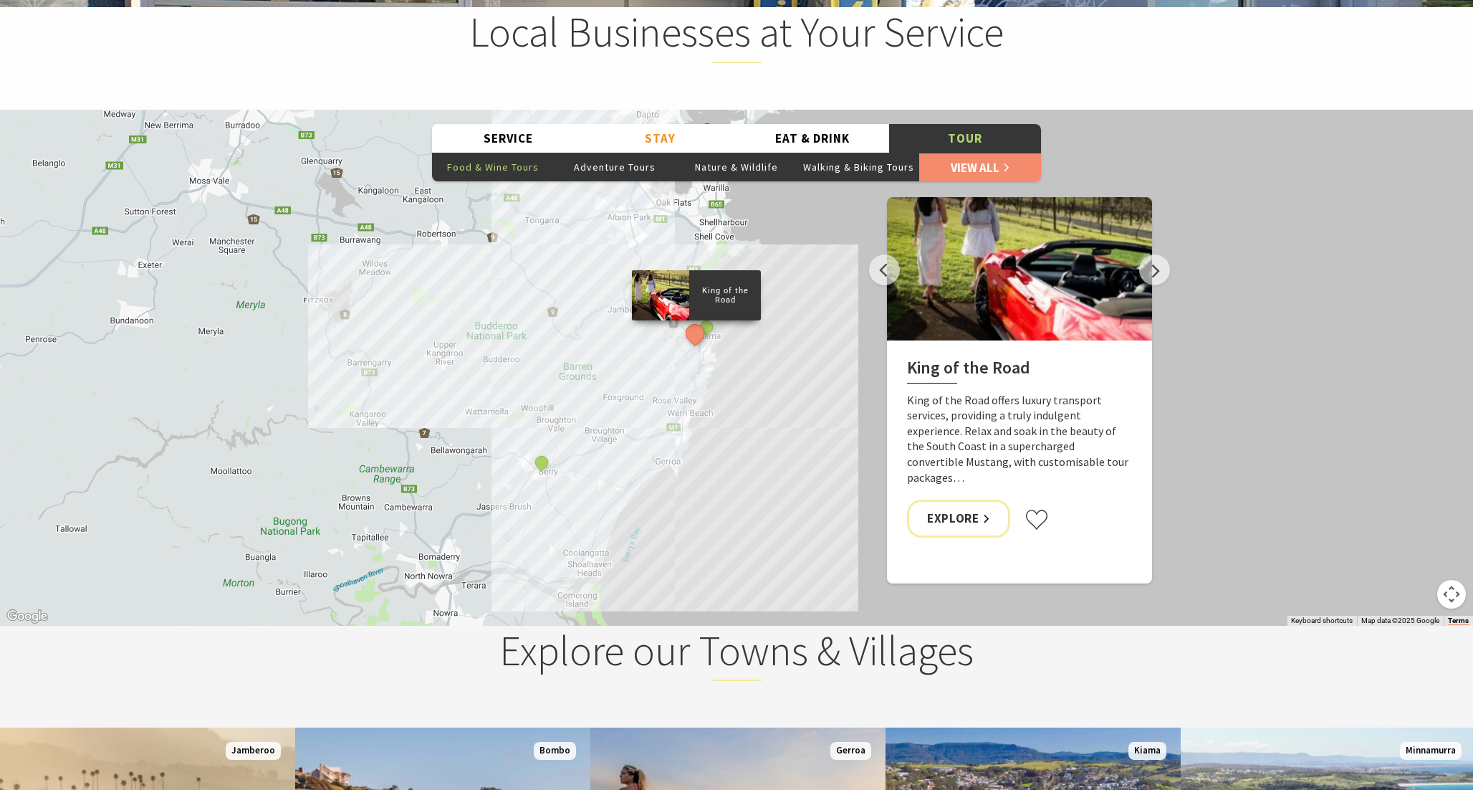
click at [1202, 273] on div "King of the Road Prancing Horse Luxury Driving Experiences Australia Foodscape …" at bounding box center [736, 368] width 1473 height 516
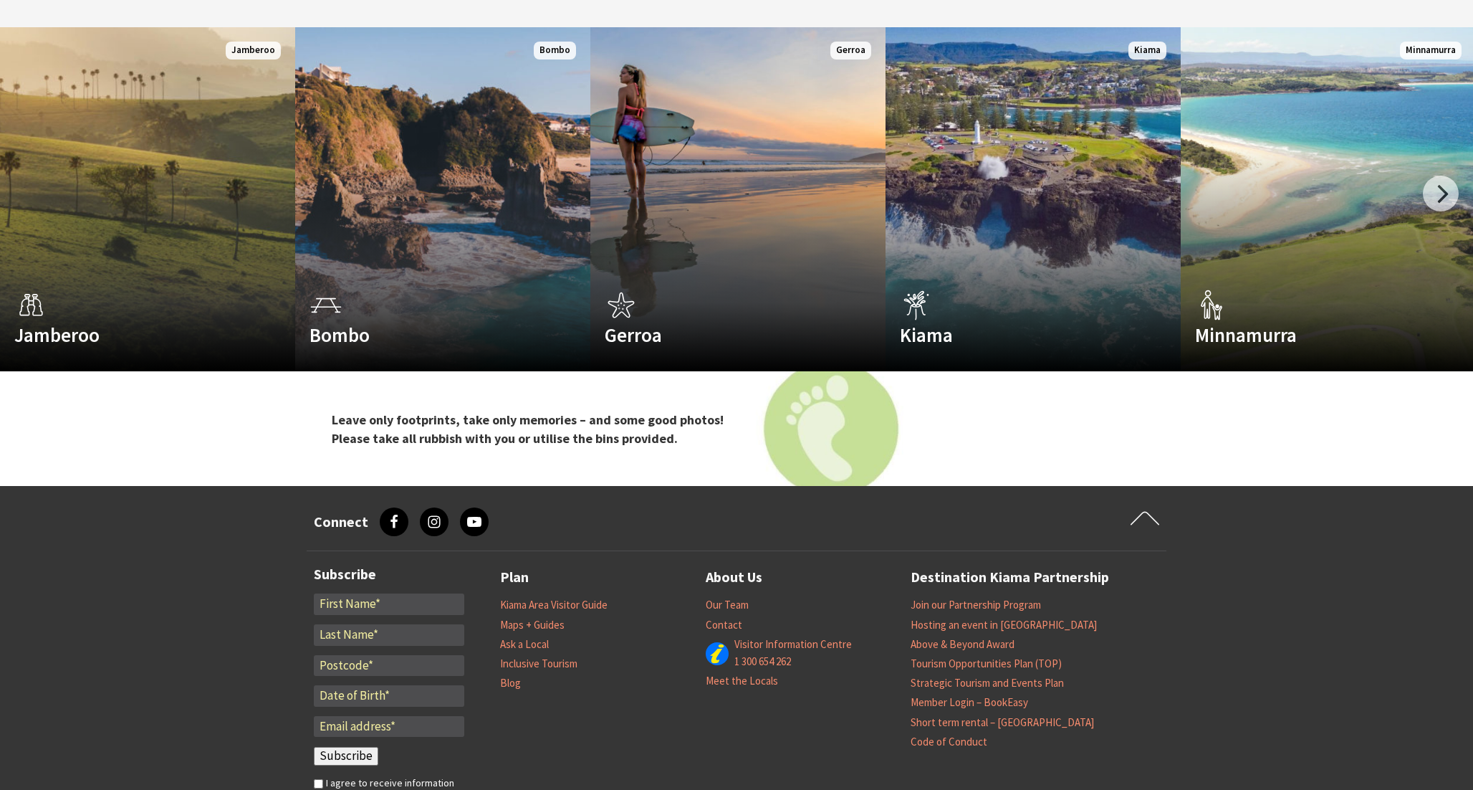
scroll to position [2495, 0]
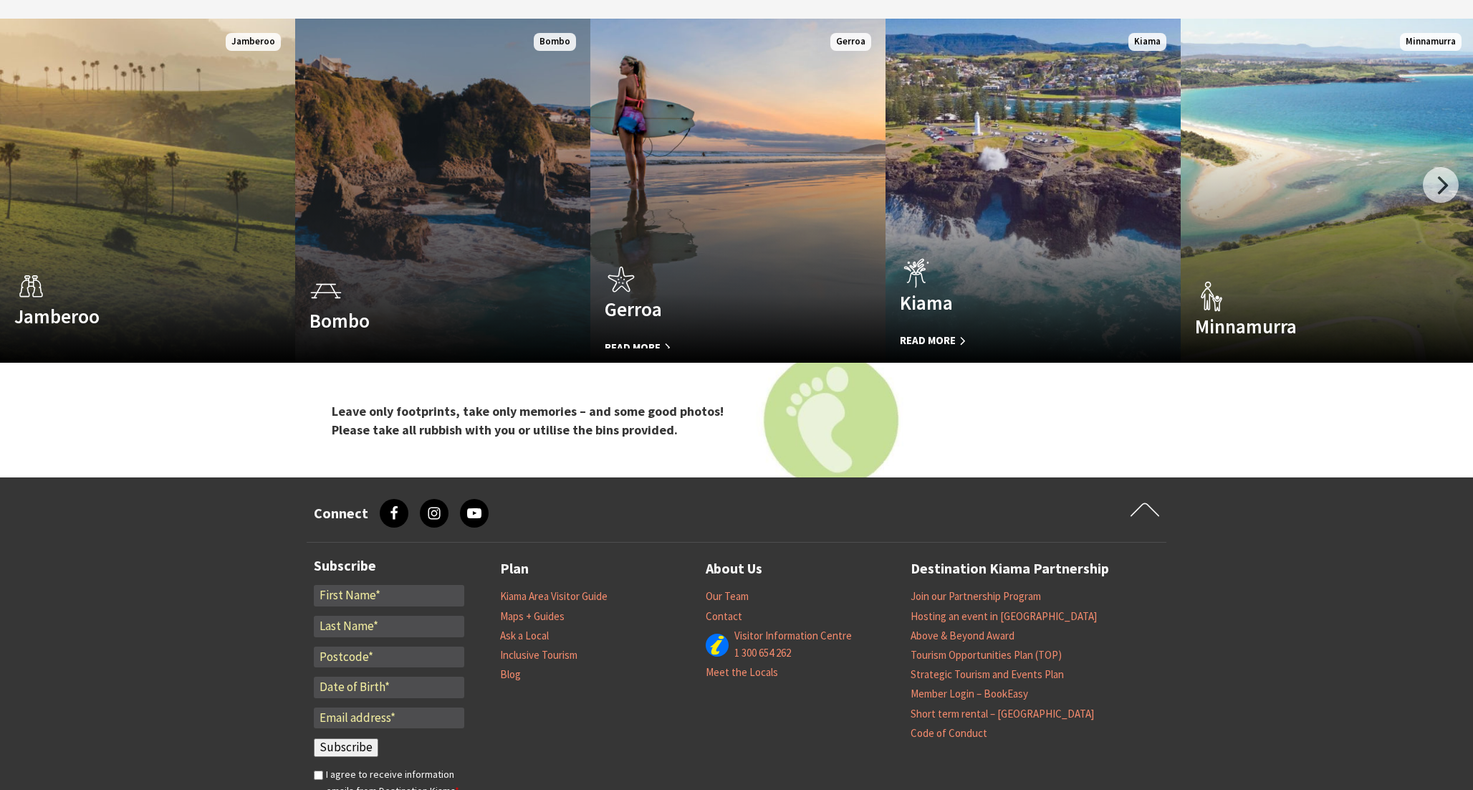
click at [451, 211] on link "Custom Image Used Bombo Read More Bombo" at bounding box center [442, 191] width 295 height 344
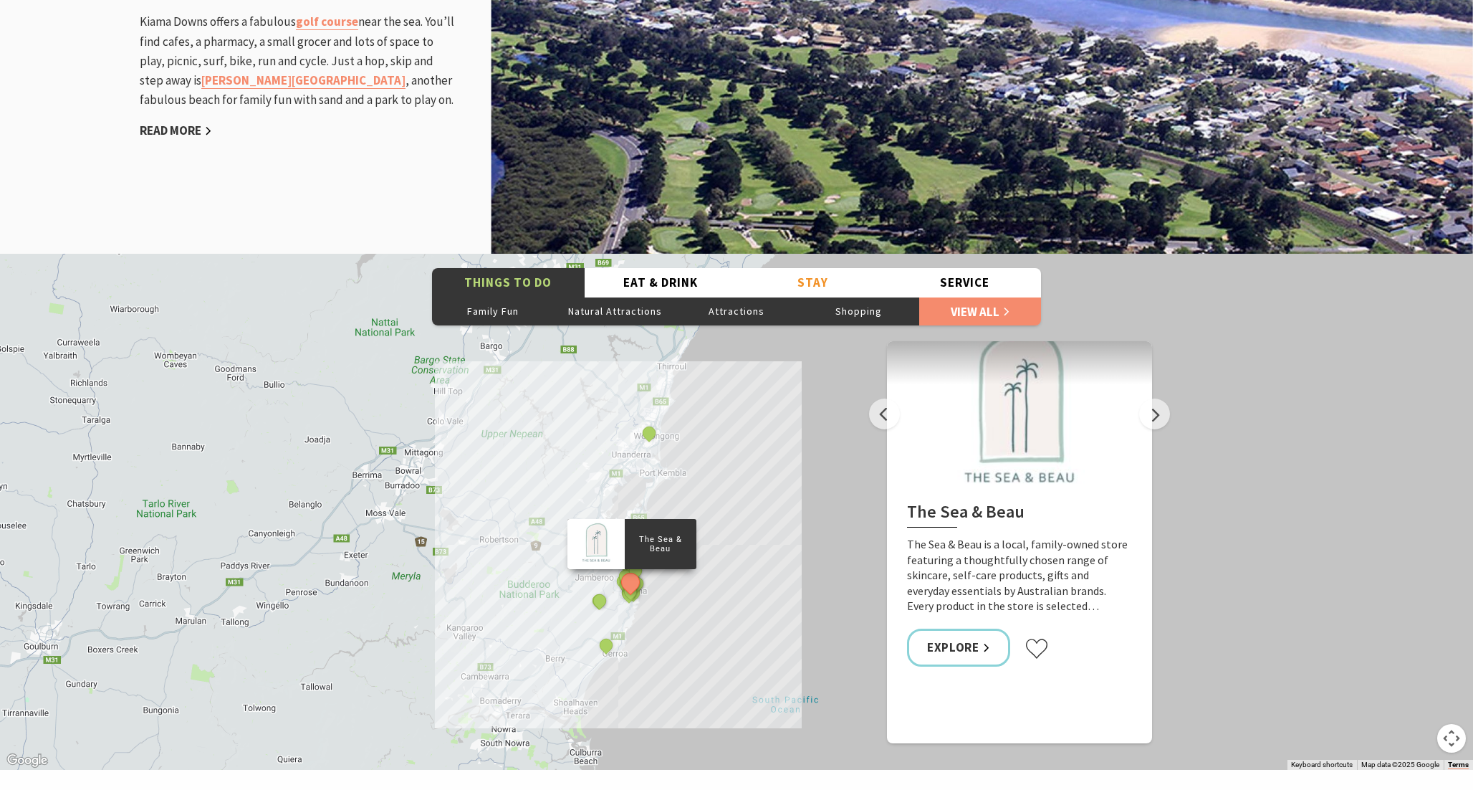
scroll to position [1929, 0]
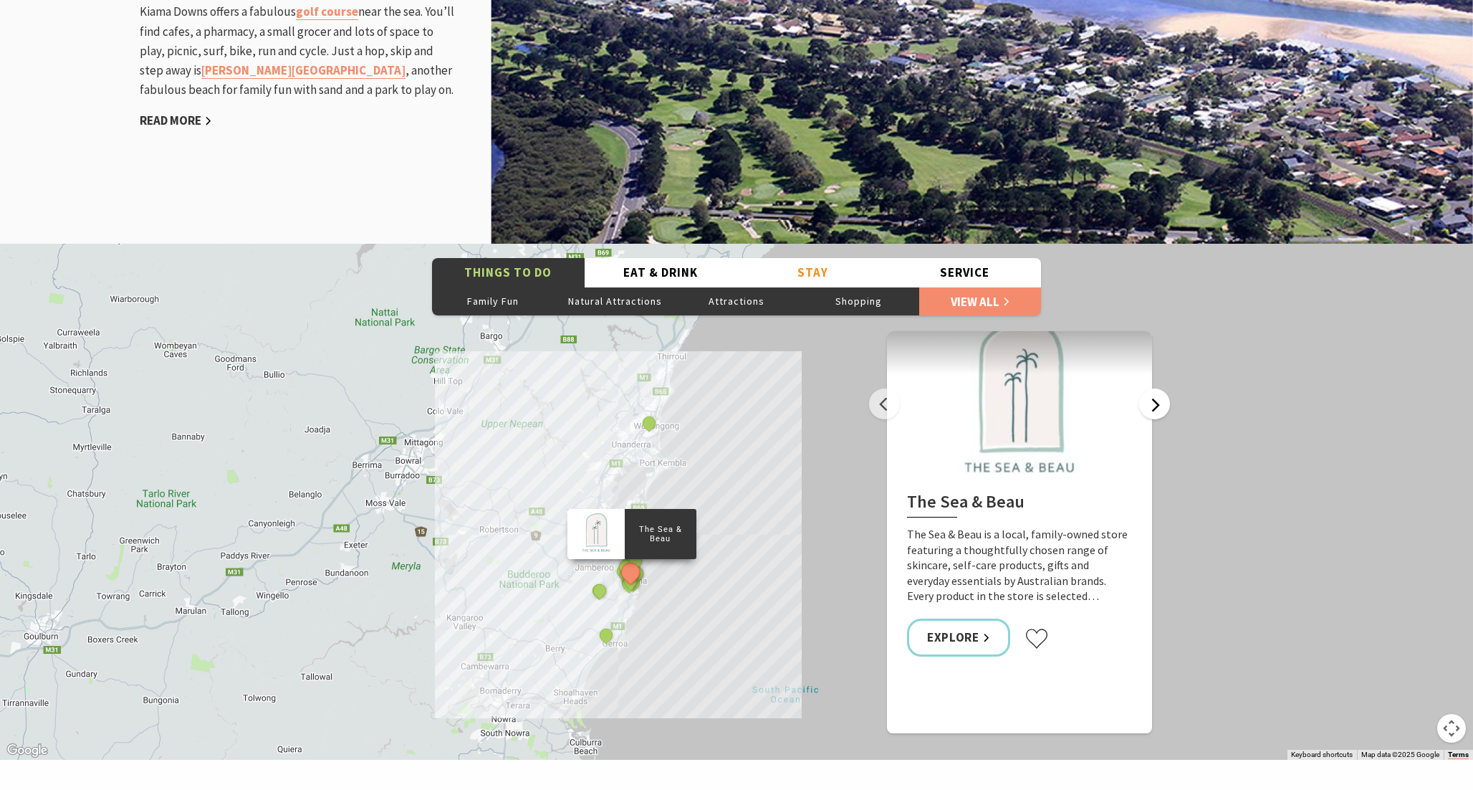
click at [1157, 401] on button "Next" at bounding box center [1154, 403] width 31 height 31
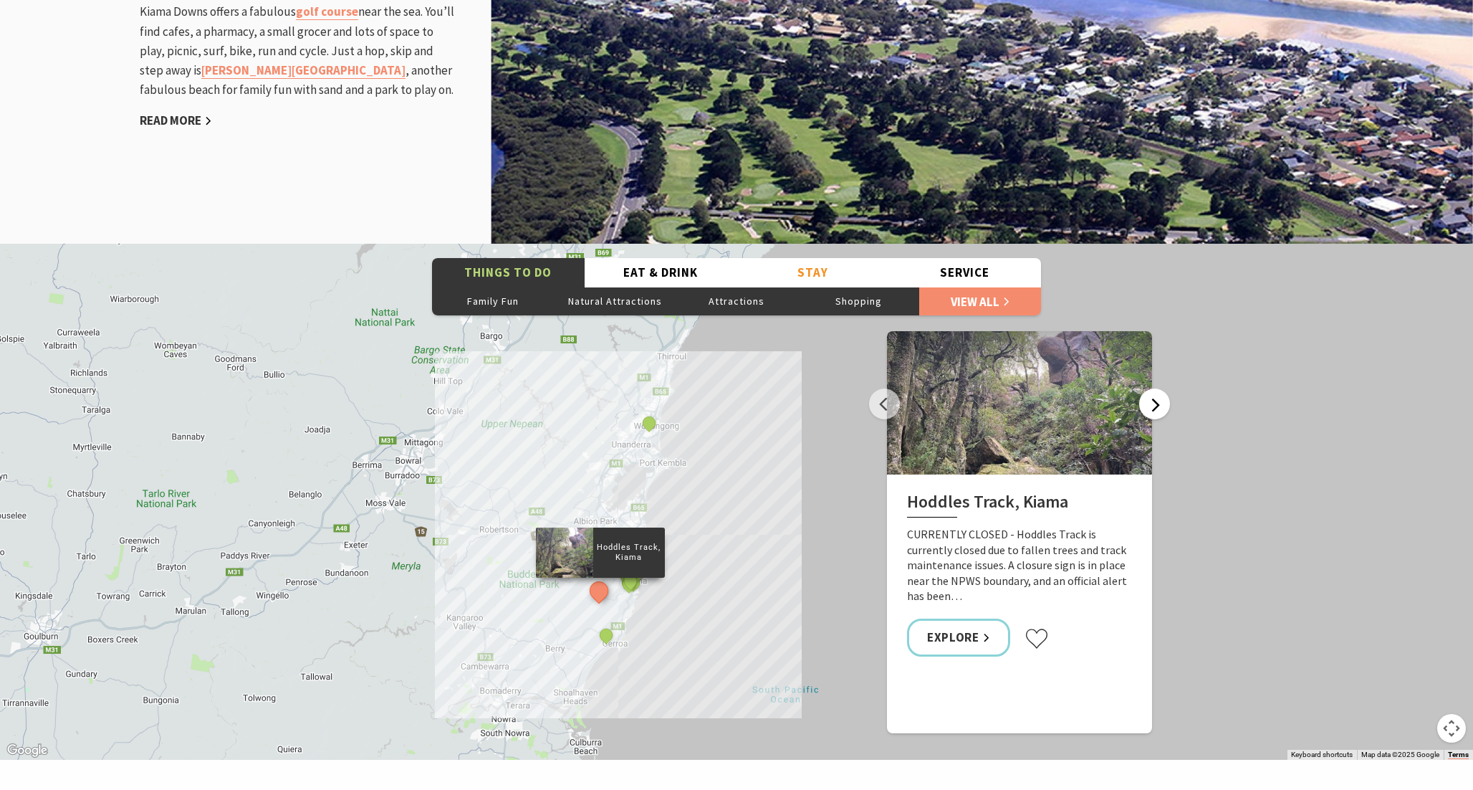
click at [1157, 401] on button "Next" at bounding box center [1154, 403] width 31 height 31
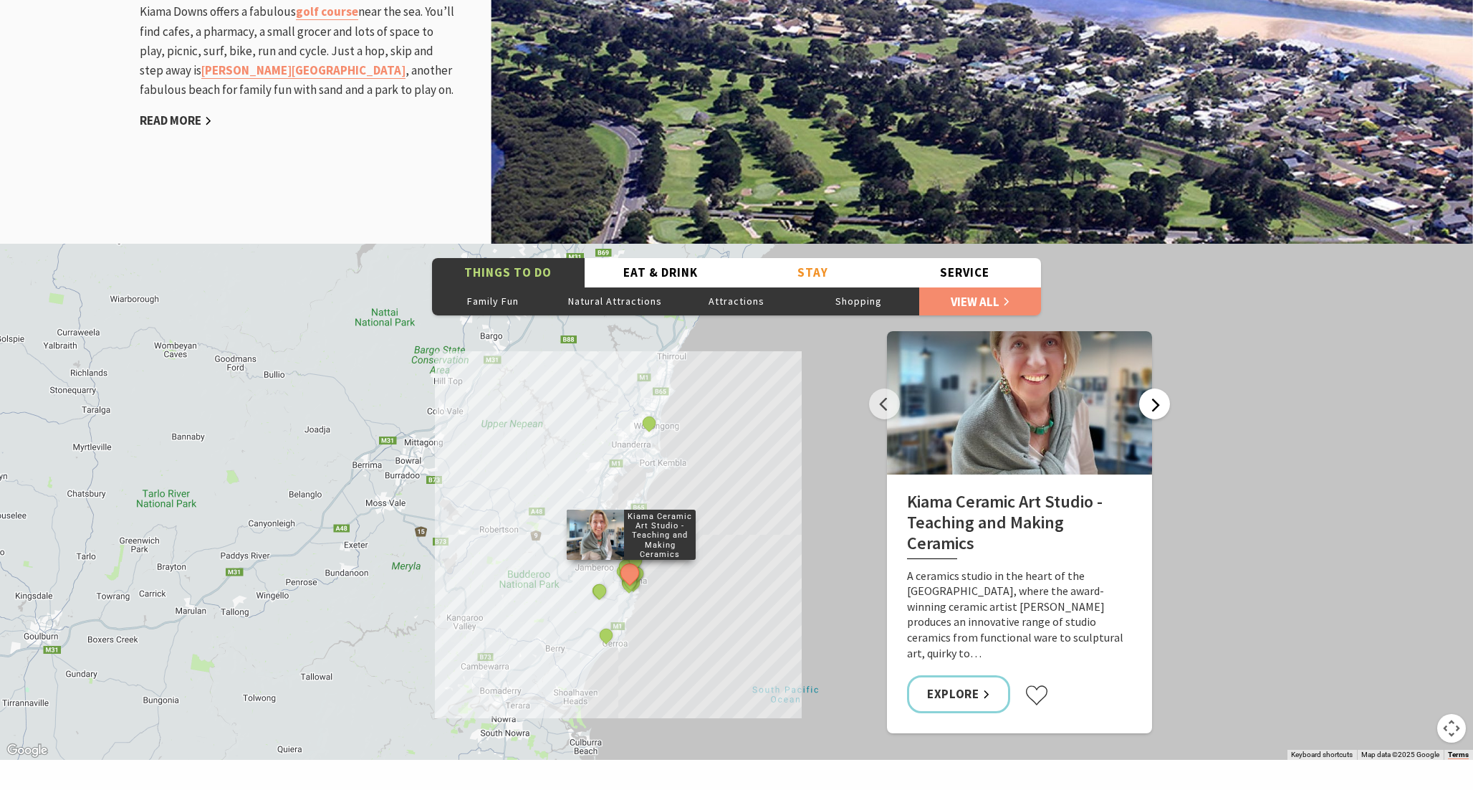
click at [1157, 401] on button "Next" at bounding box center [1154, 403] width 31 height 31
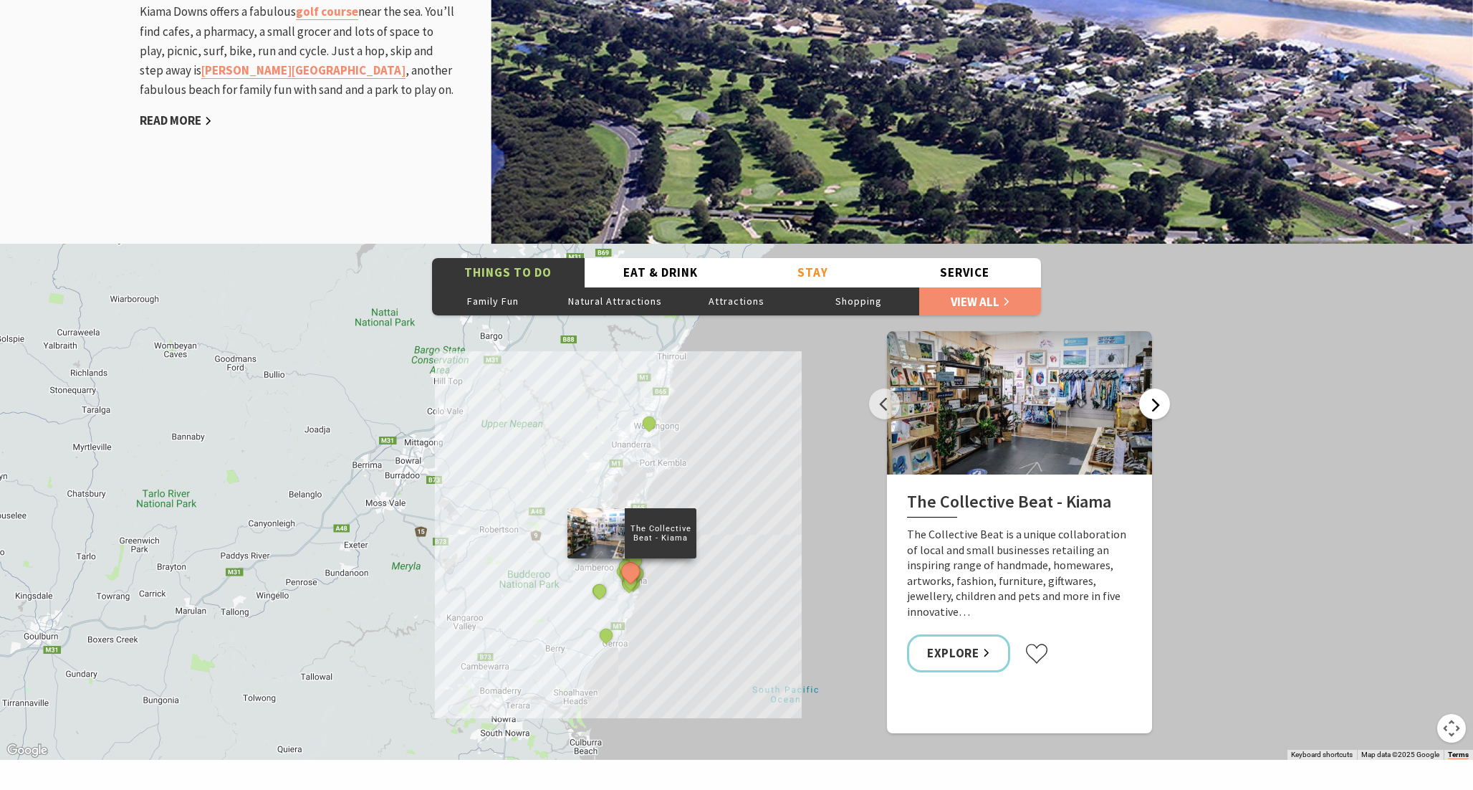
click at [1157, 401] on button "Next" at bounding box center [1154, 403] width 31 height 31
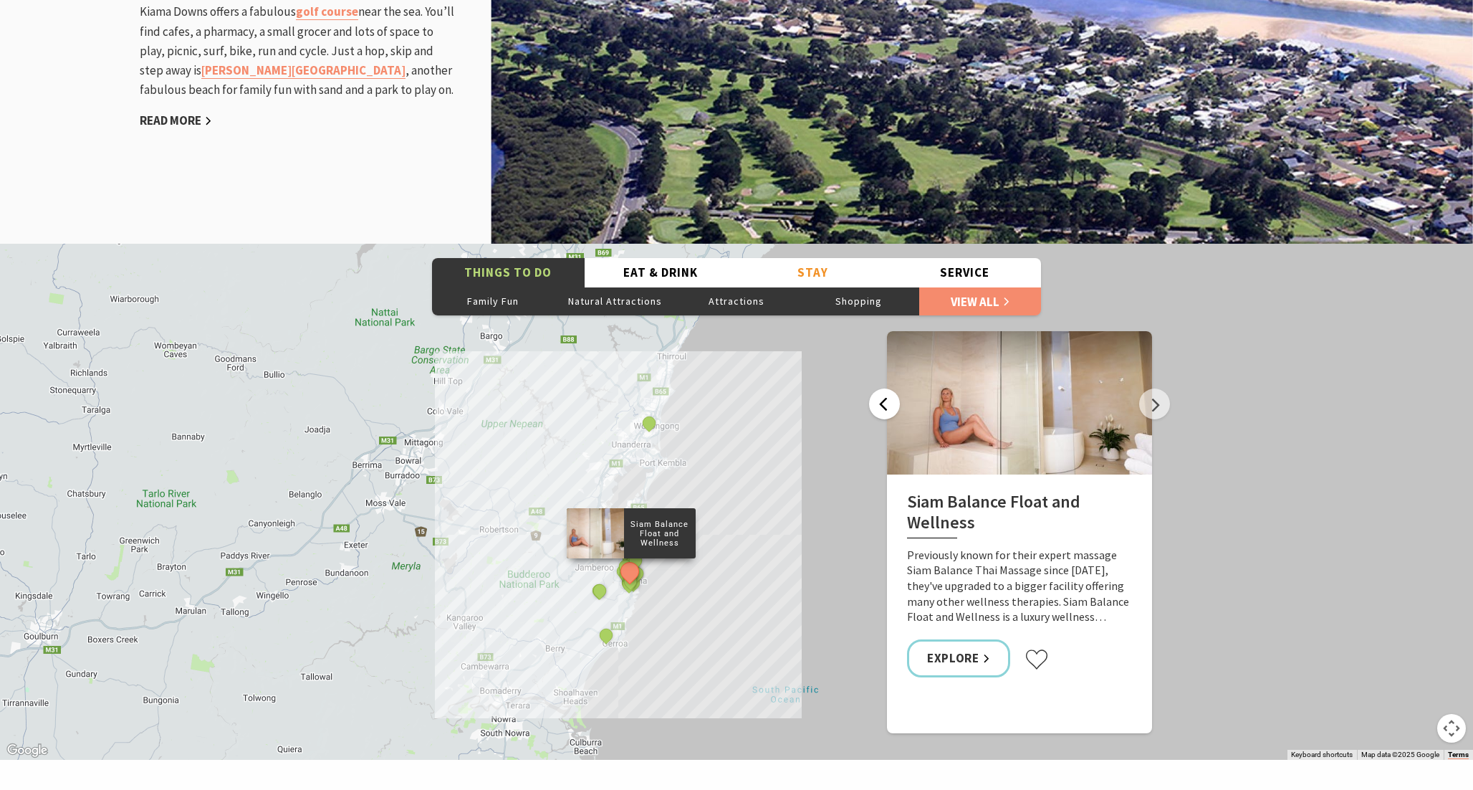
click at [873, 410] on button "Previous" at bounding box center [884, 403] width 31 height 31
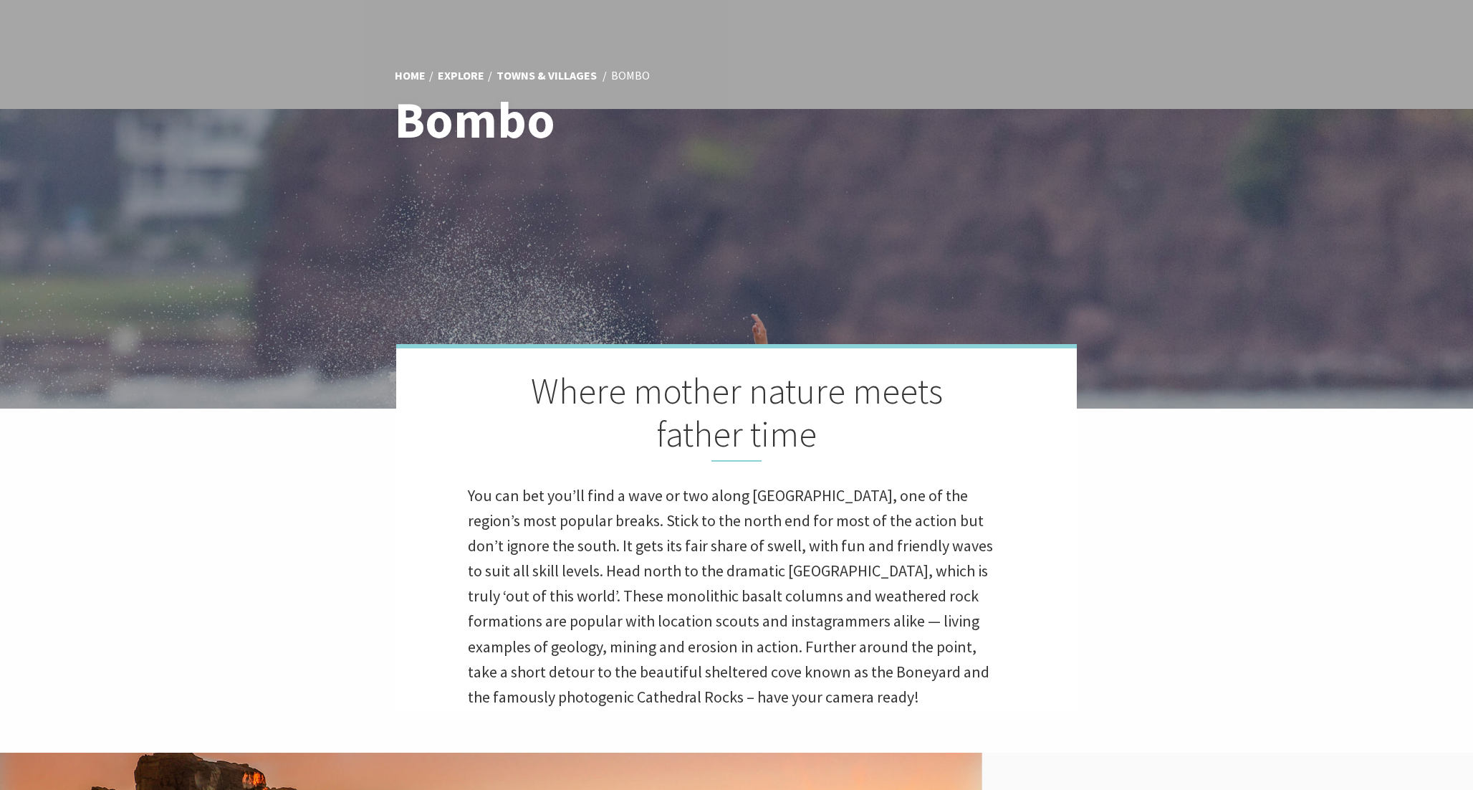
scroll to position [0, 0]
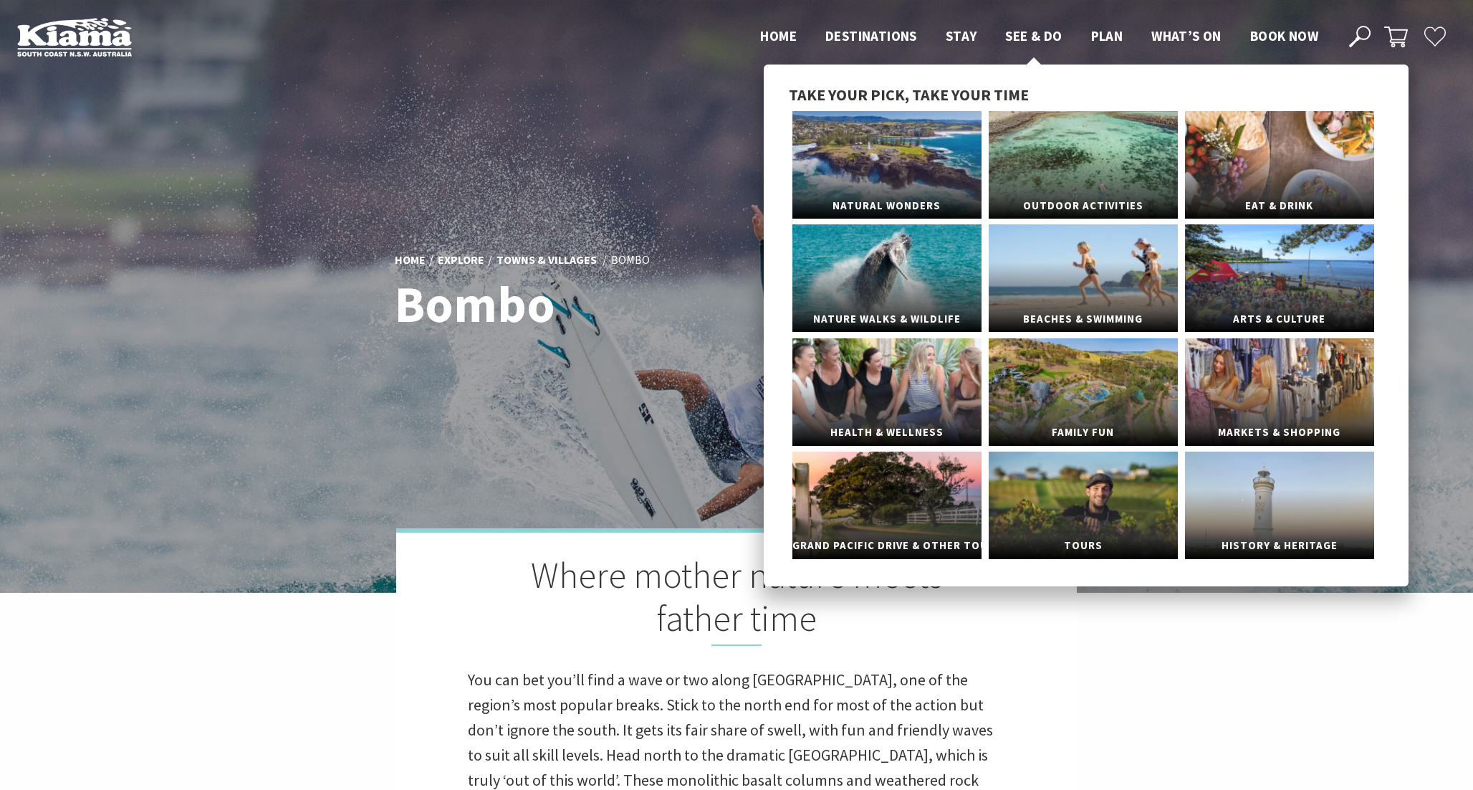
click at [1020, 35] on span "See & Do" at bounding box center [1033, 35] width 57 height 17
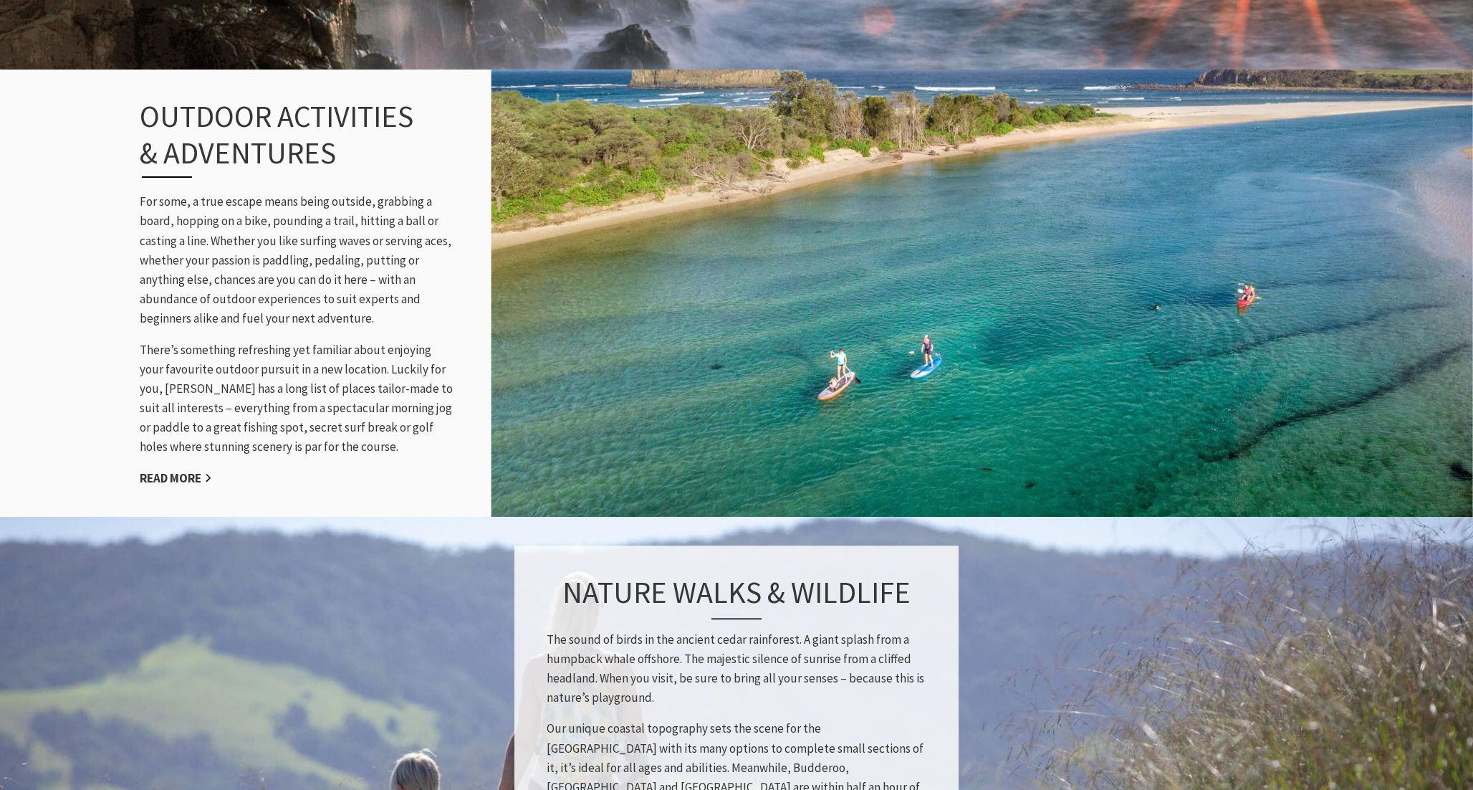
scroll to position [1550, 0]
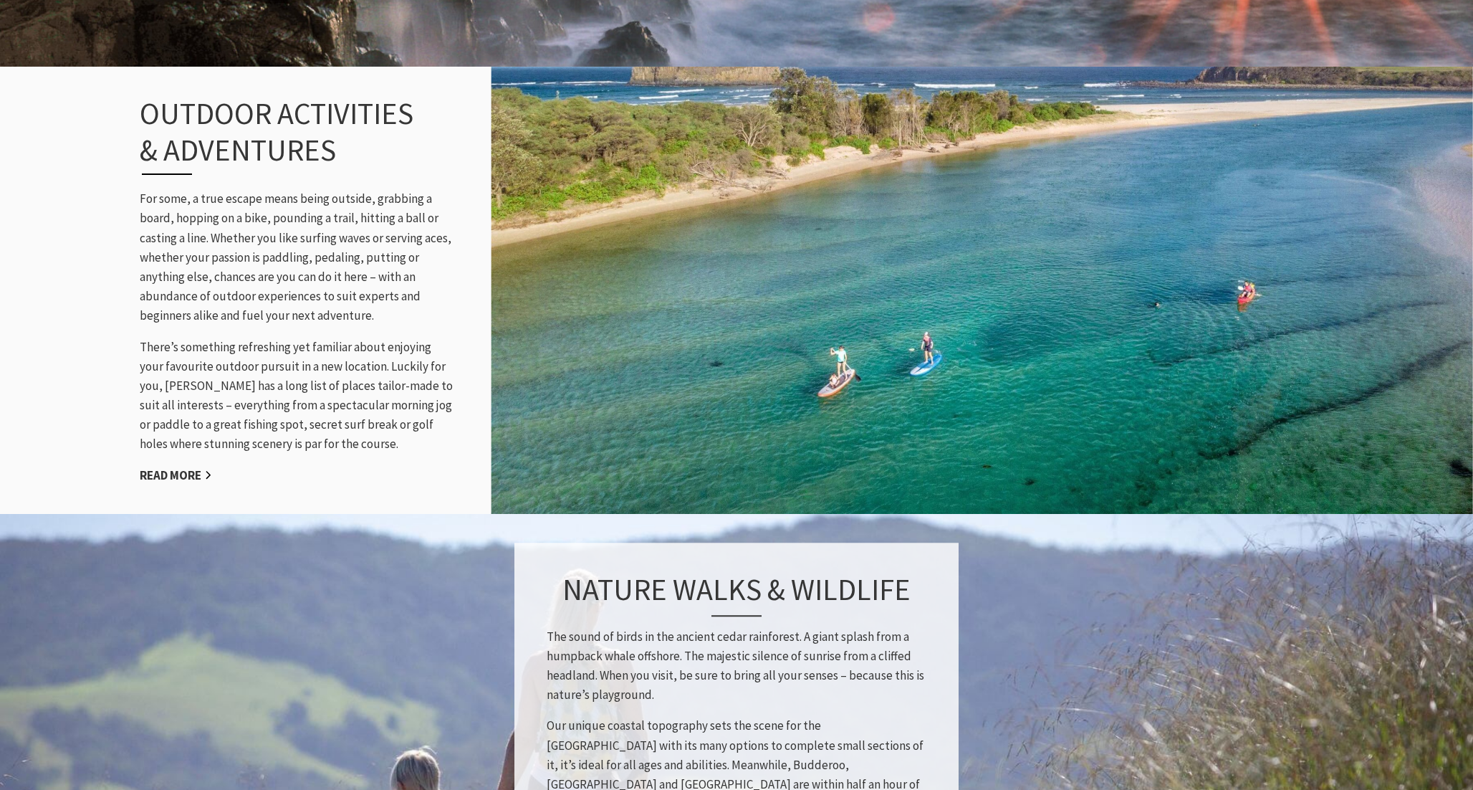
click at [188, 466] on div "Outdoor Activities & Adventures For some, a true escape means being outside, gr…" at bounding box center [297, 290] width 344 height 446
click at [182, 485] on div "Outdoor Activities & Adventures For some, a true escape means being outside, gr…" at bounding box center [297, 290] width 344 height 446
click at [189, 477] on link "Read More" at bounding box center [176, 475] width 72 height 16
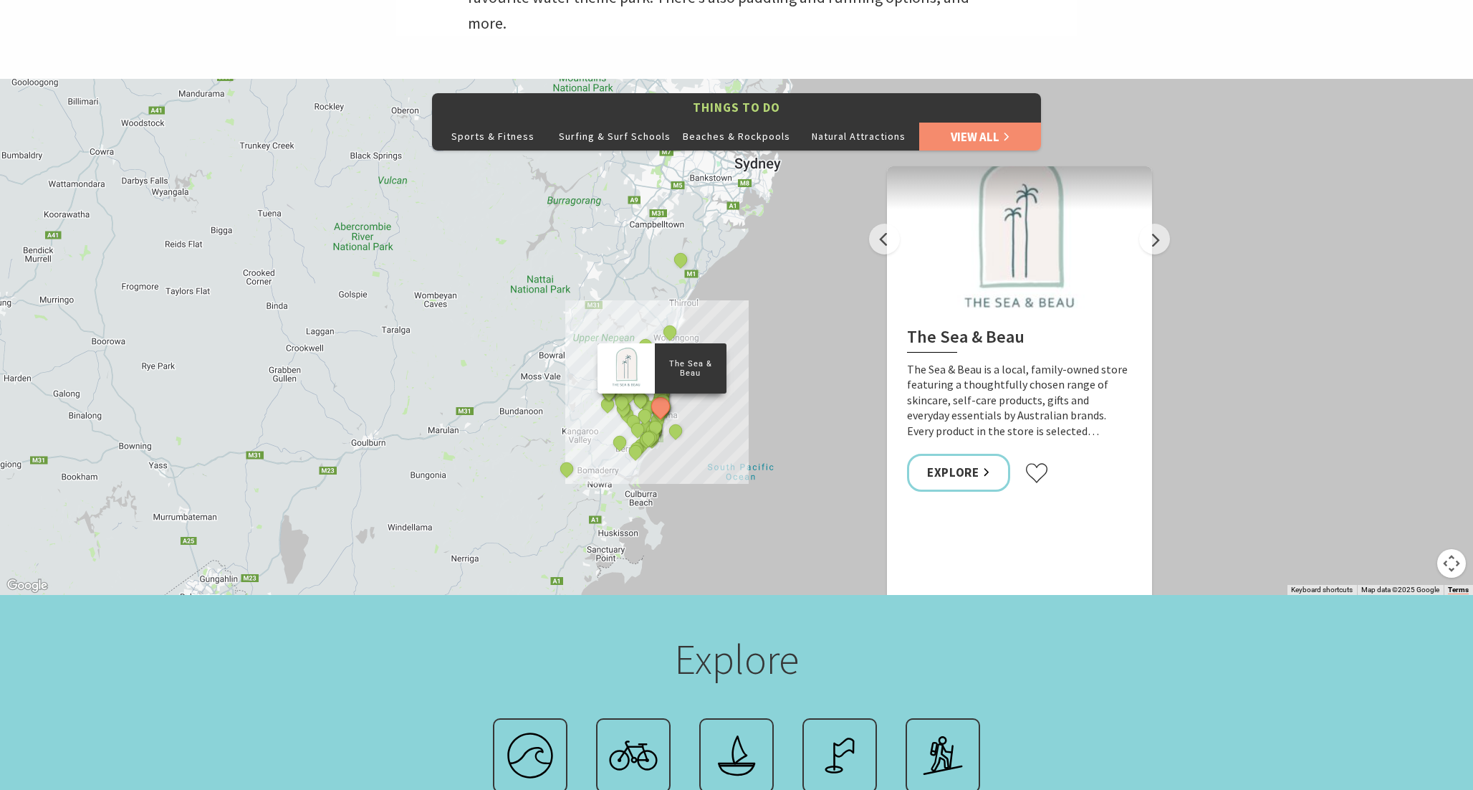
scroll to position [775, 0]
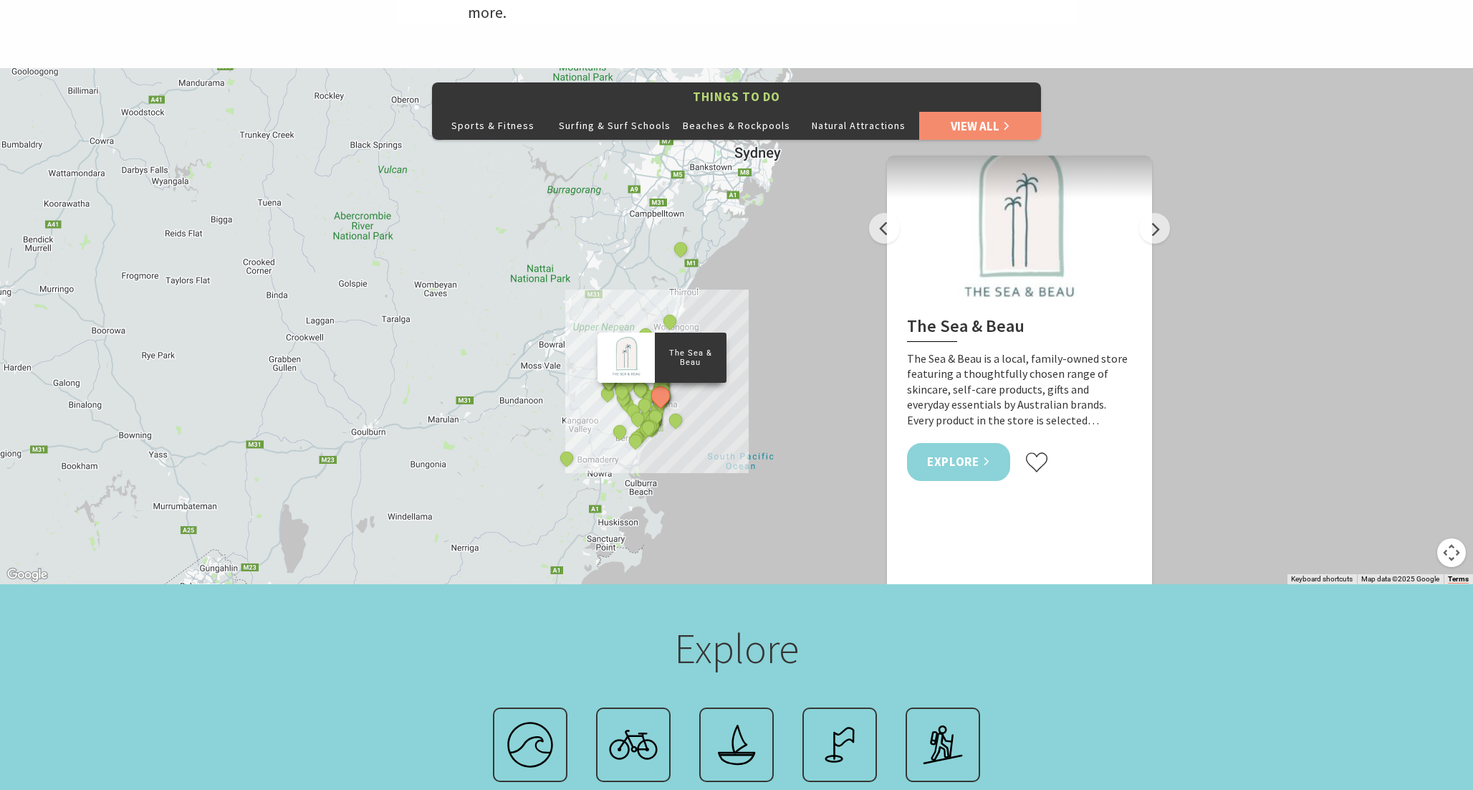
click at [967, 444] on link "Explore" at bounding box center [958, 462] width 103 height 38
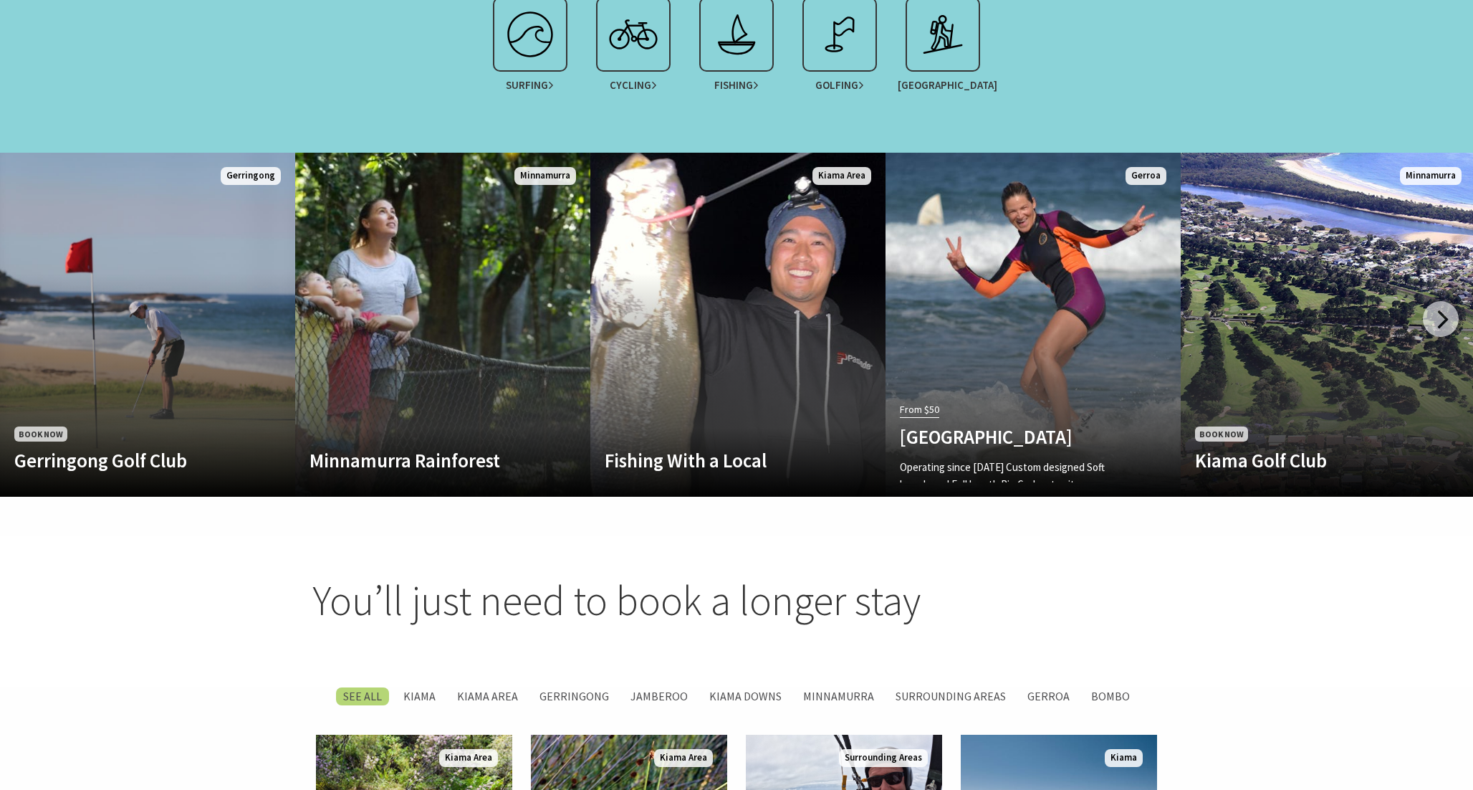
scroll to position [1525, 0]
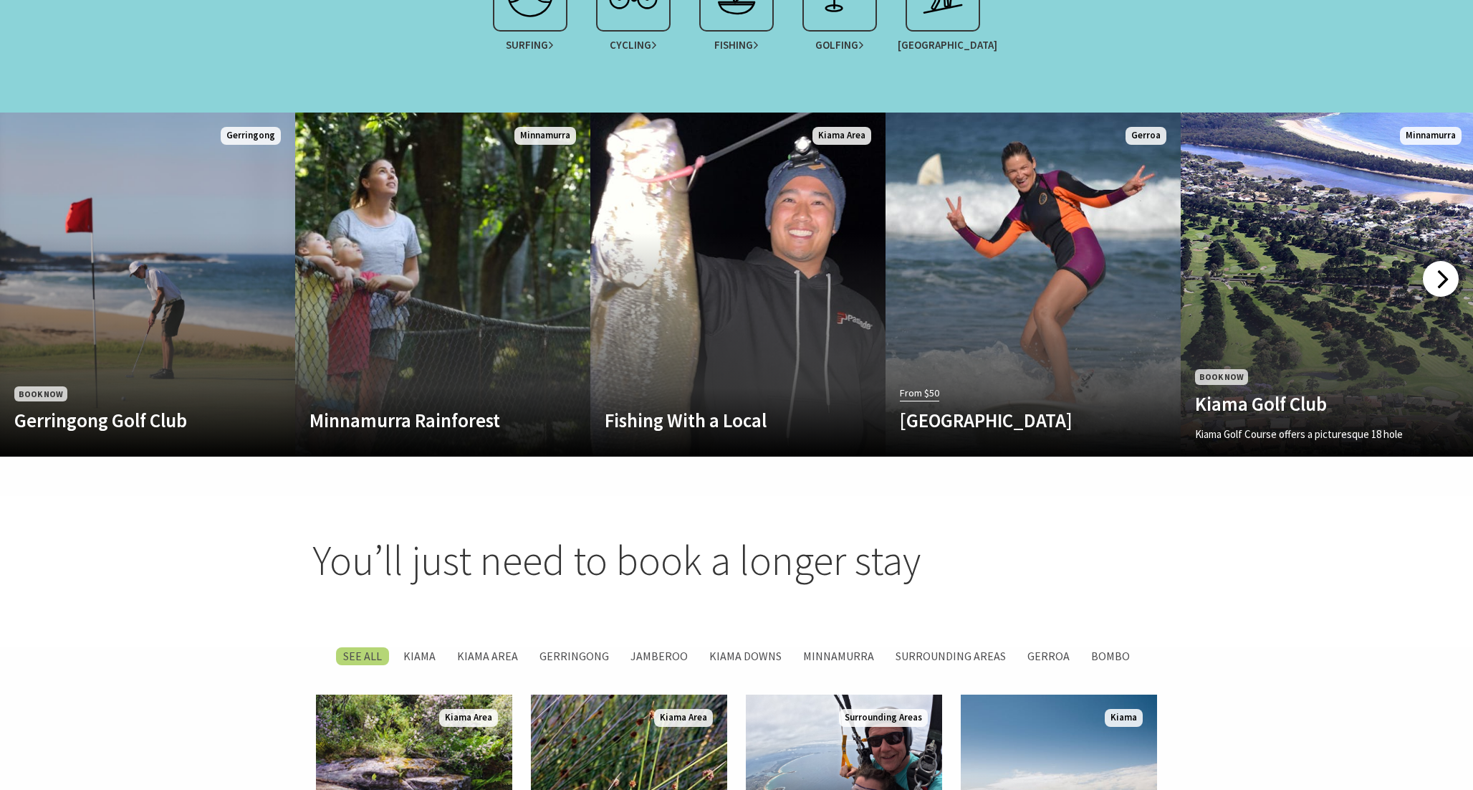
click at [1437, 261] on div at bounding box center [1441, 279] width 36 height 36
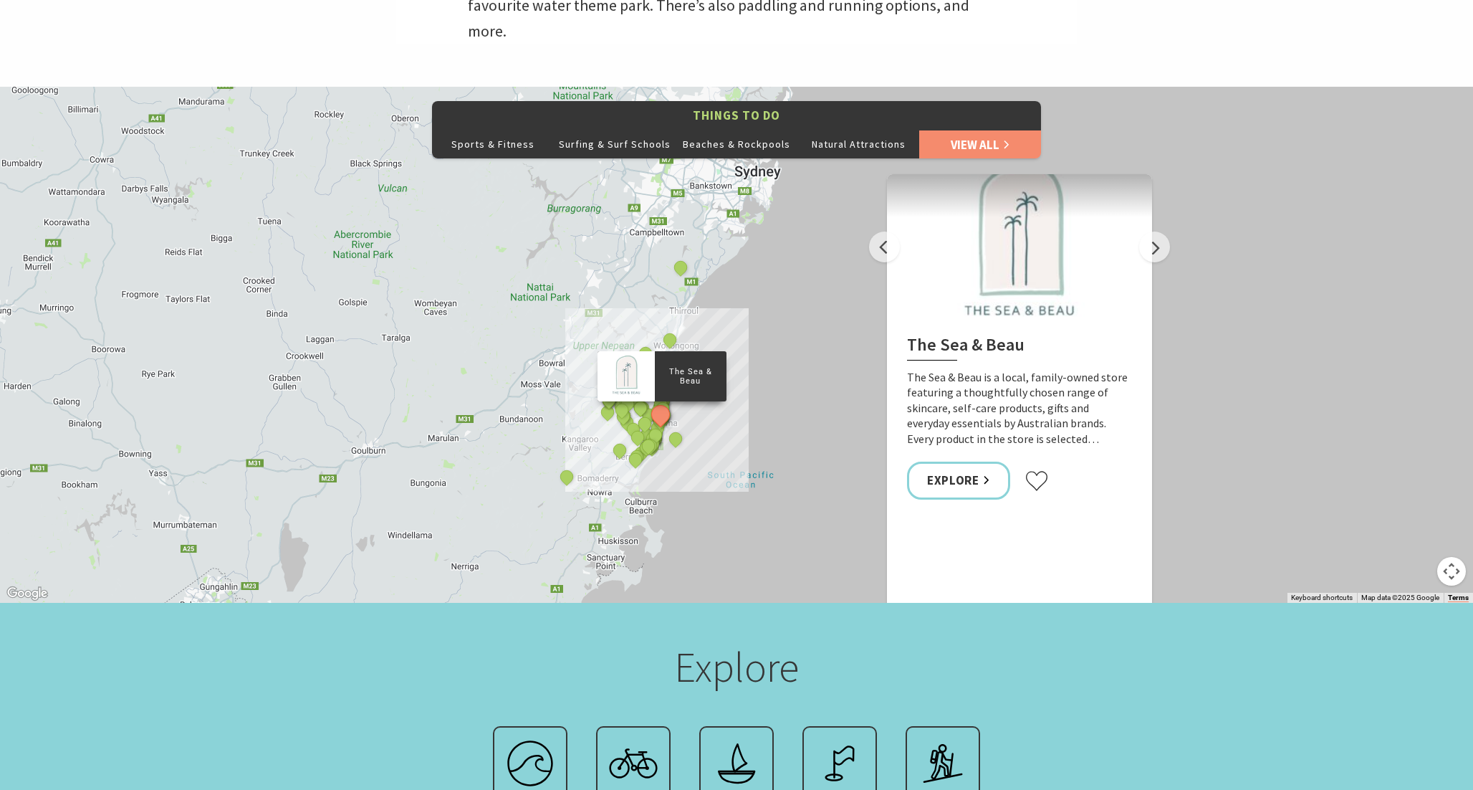
scroll to position [0, 0]
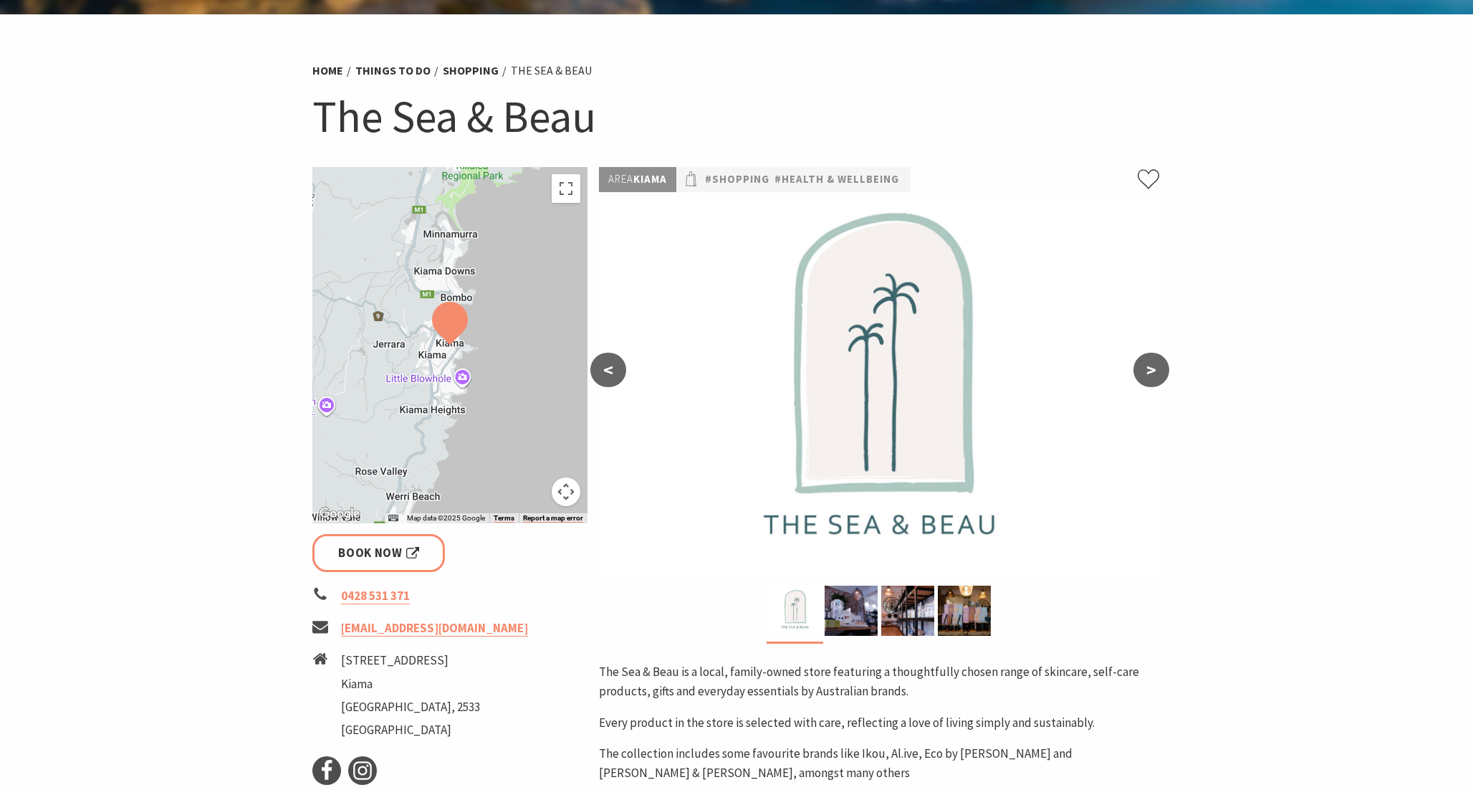
scroll to position [45, 0]
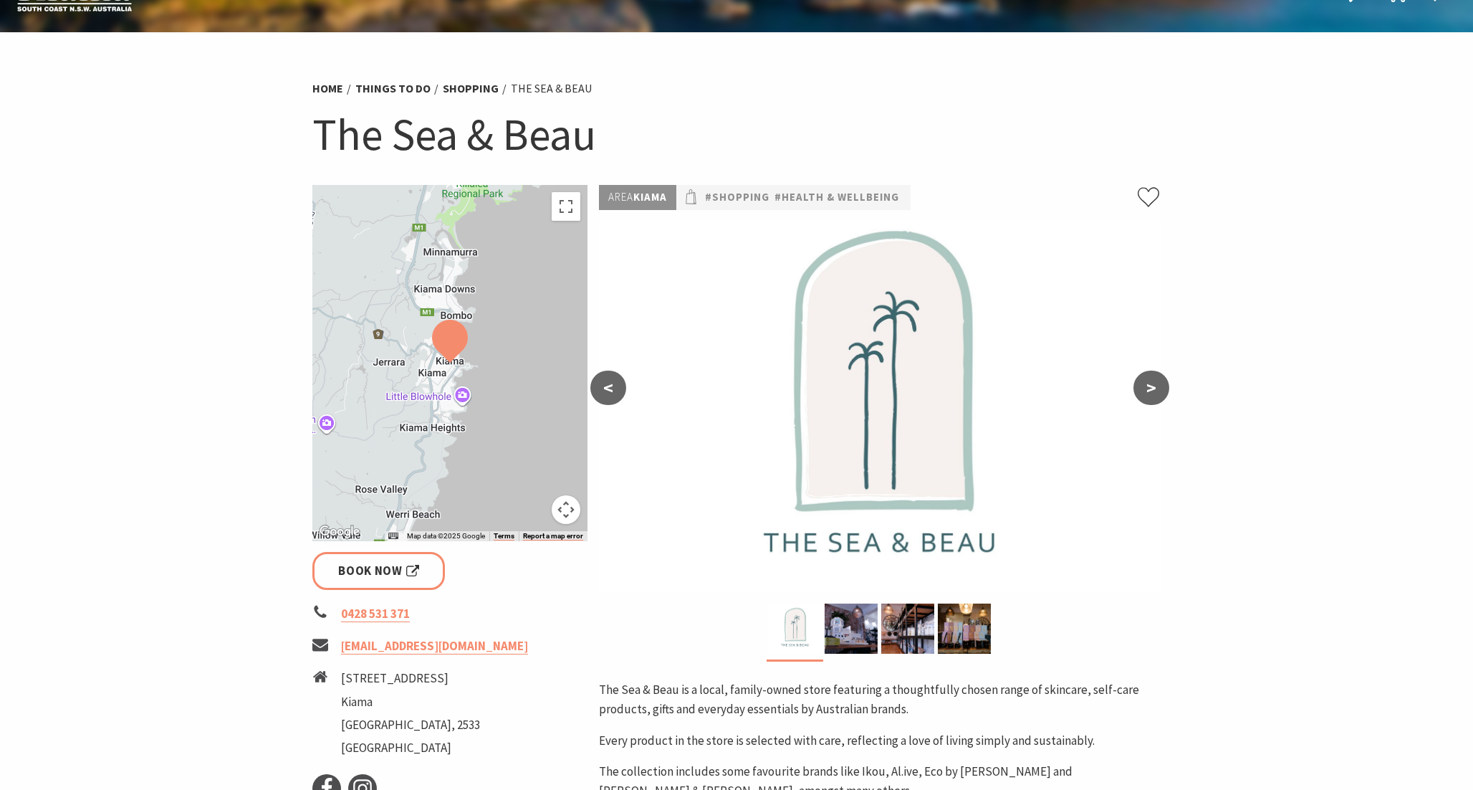
click at [1154, 376] on button ">" at bounding box center [1152, 387] width 36 height 34
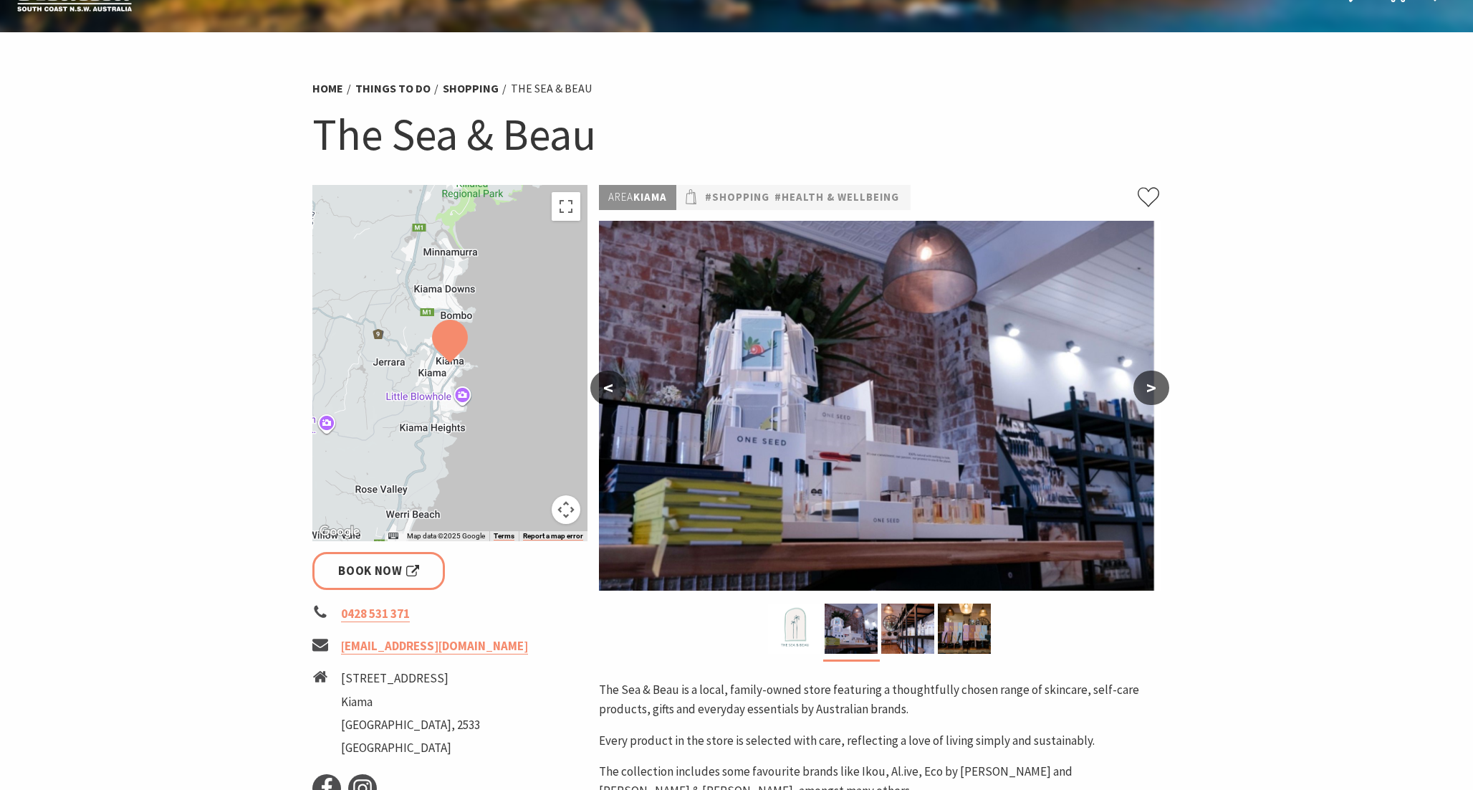
click at [1154, 376] on button ">" at bounding box center [1152, 387] width 36 height 34
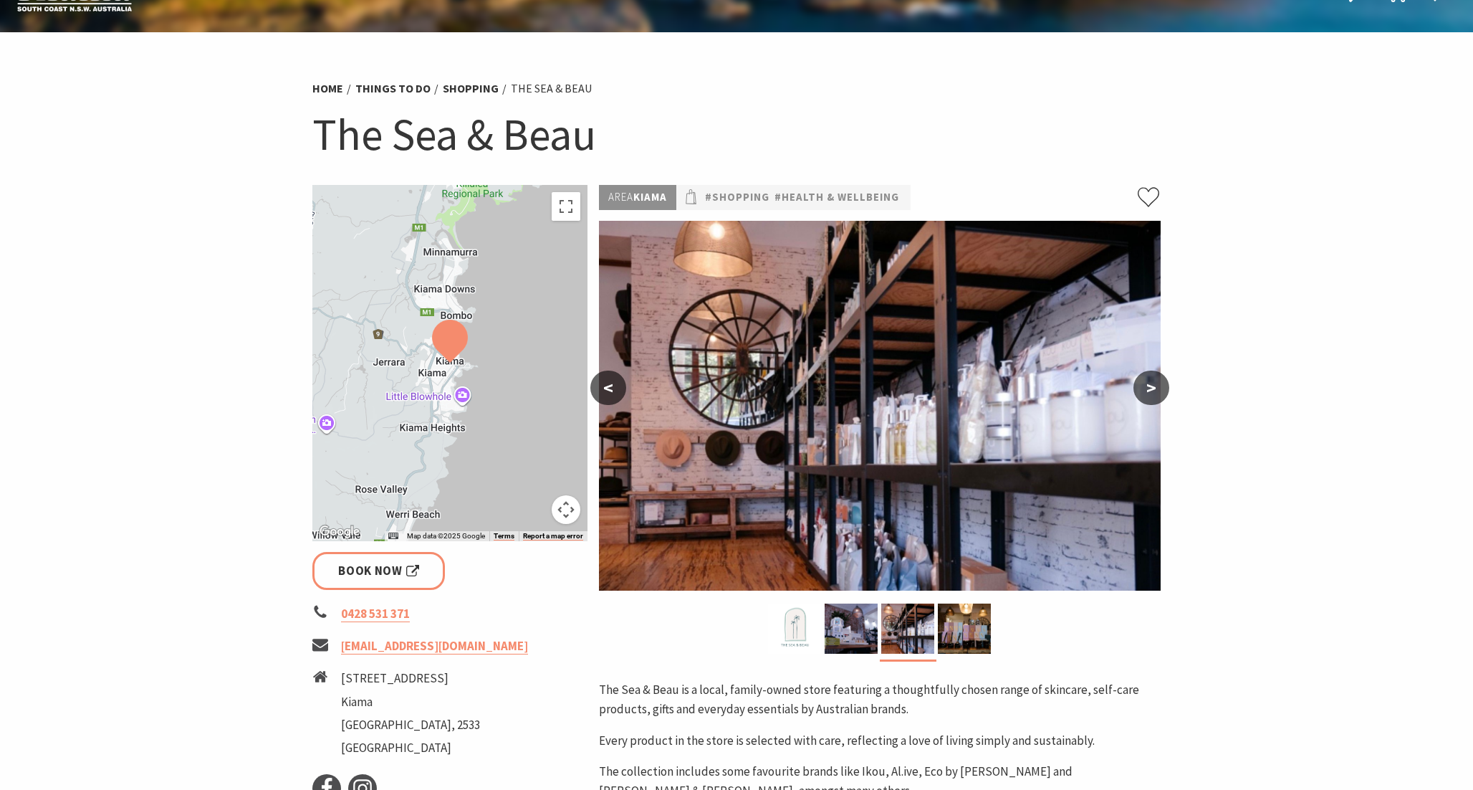
click at [1154, 376] on button ">" at bounding box center [1152, 387] width 36 height 34
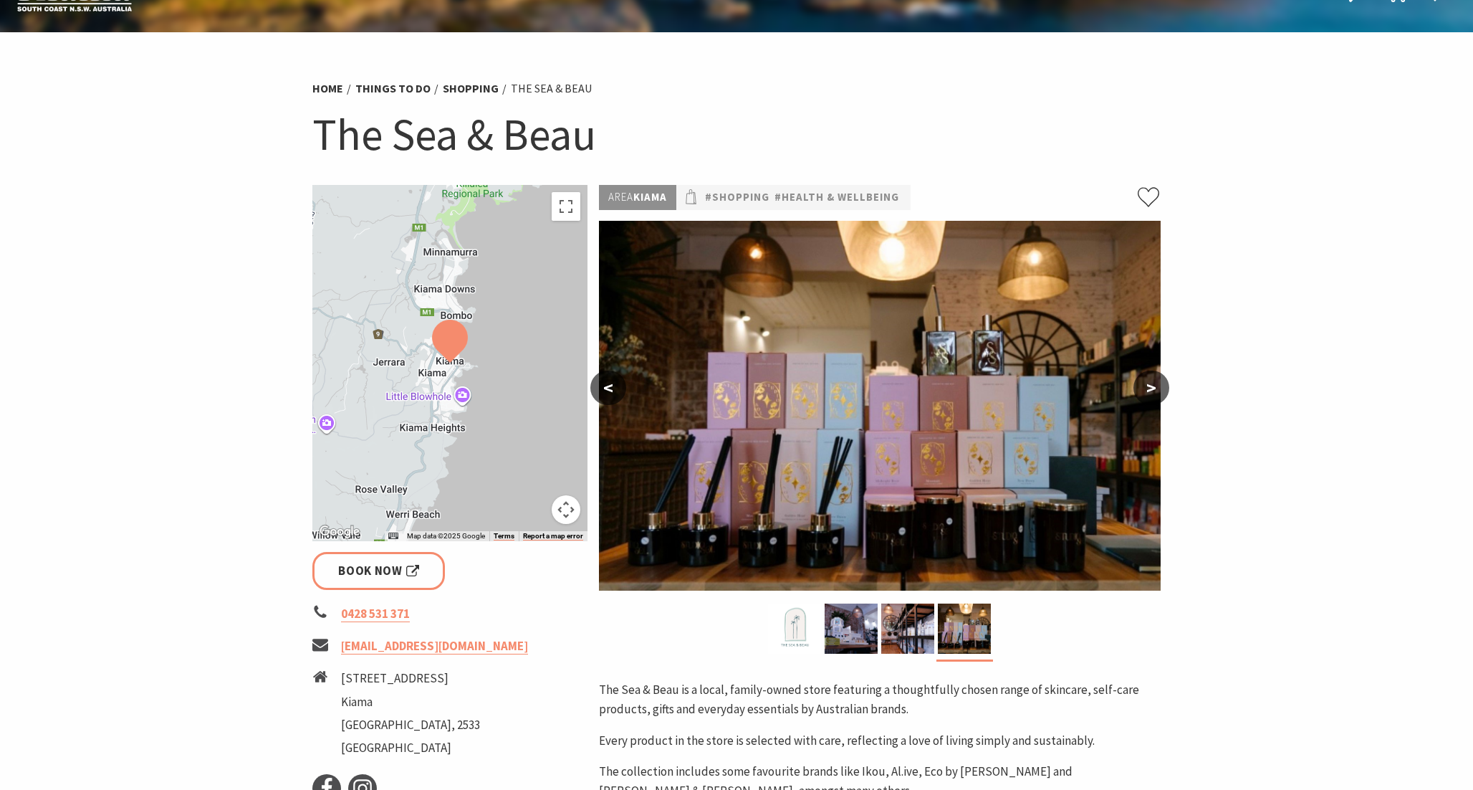
click at [1154, 376] on button ">" at bounding box center [1152, 387] width 36 height 34
click at [1154, 380] on button ">" at bounding box center [1152, 387] width 36 height 34
click at [1154, 384] on button ">" at bounding box center [1152, 387] width 36 height 34
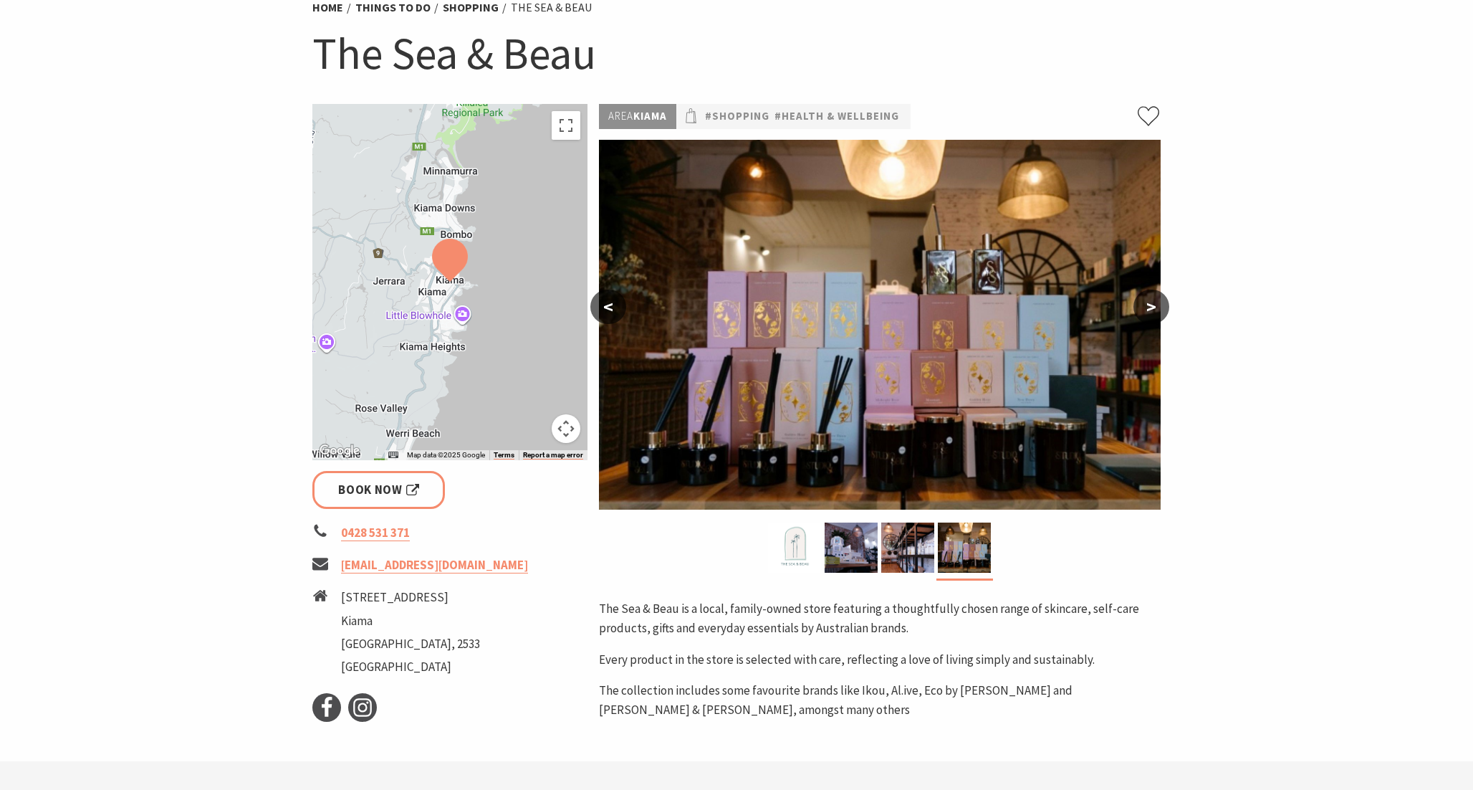
scroll to position [123, 0]
